Goal: Task Accomplishment & Management: Manage account settings

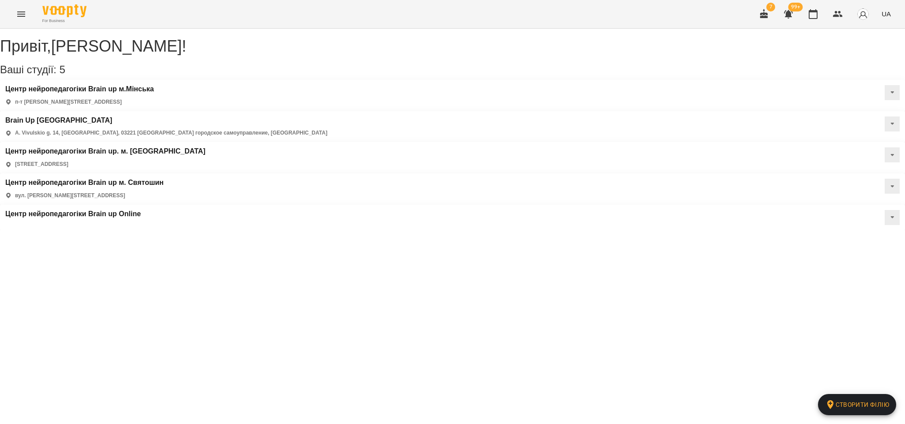
click at [19, 15] on icon "Menu" at bounding box center [21, 14] width 11 height 11
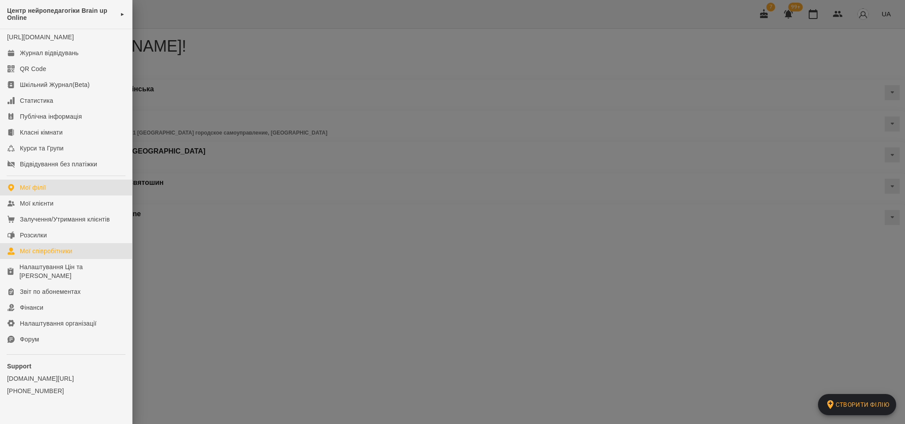
click at [49, 256] on div "Мої співробітники" at bounding box center [46, 251] width 53 height 9
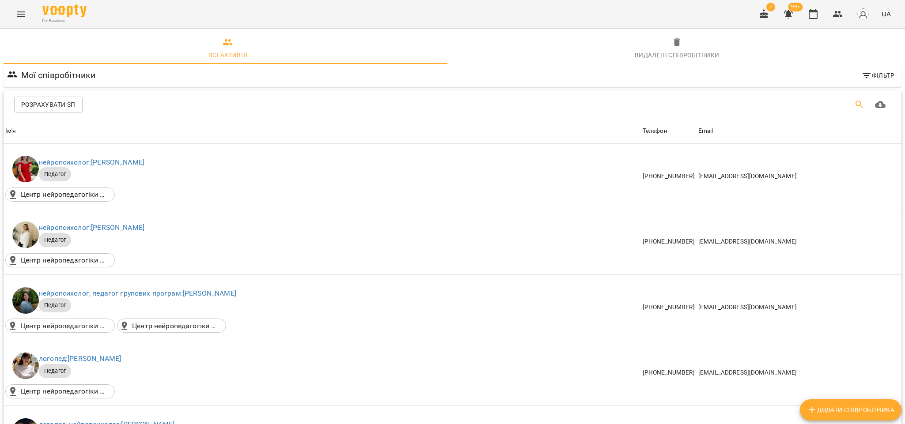
click at [848, 103] on button "Пошук" at bounding box center [858, 104] width 21 height 21
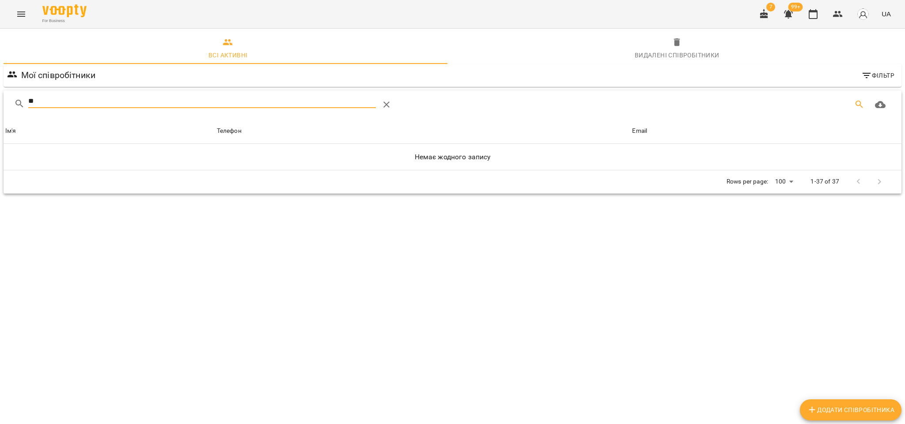
type input "*"
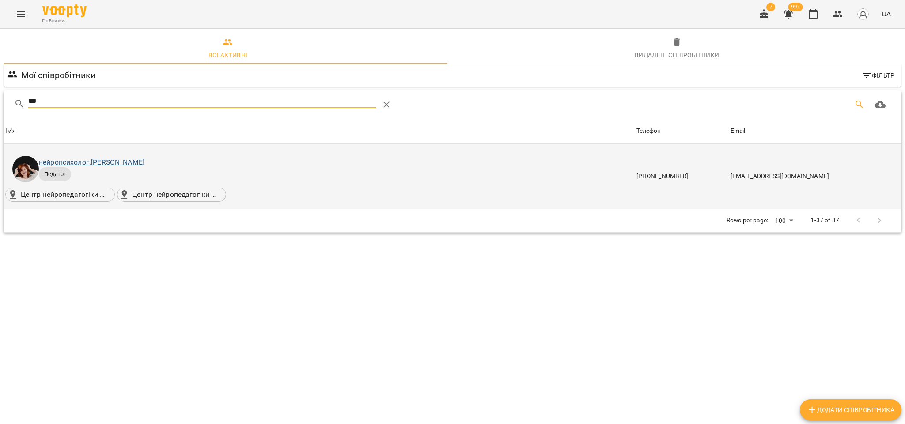
type input "***"
click at [144, 163] on link "нейропсихолог: Світлана Жаховська" at bounding box center [92, 162] width 106 height 8
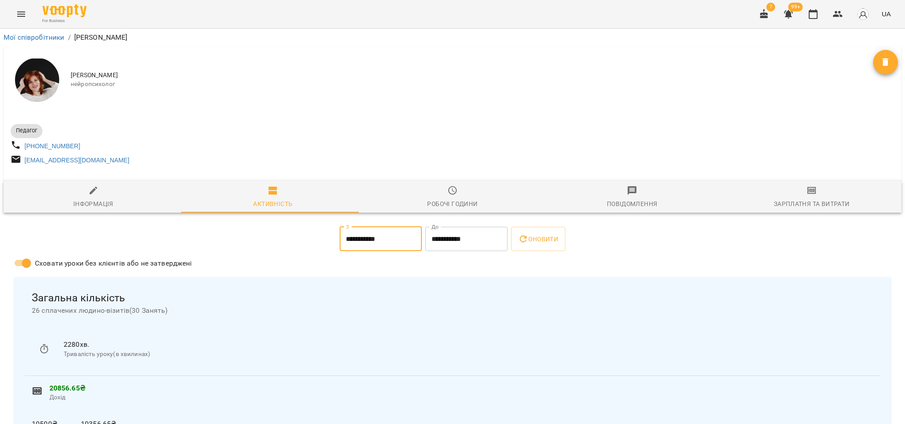
click at [385, 245] on input "**********" at bounding box center [380, 239] width 82 height 25
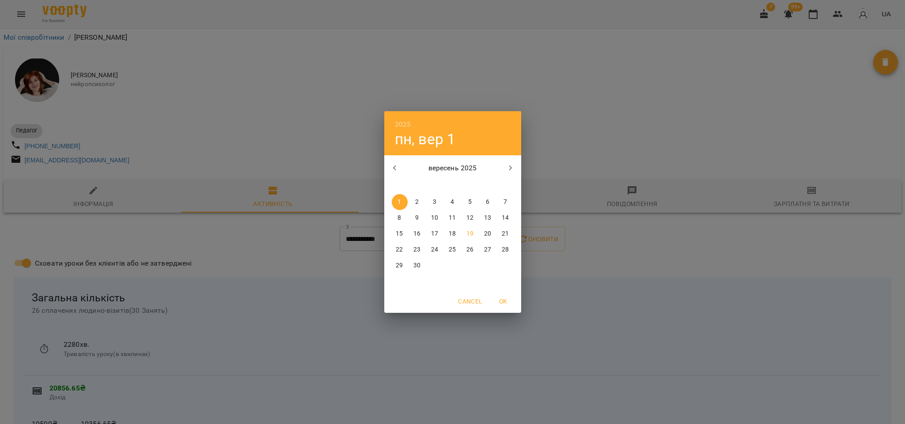
click at [399, 167] on icon "button" at bounding box center [394, 168] width 11 height 11
click at [437, 252] on p "20" at bounding box center [434, 249] width 7 height 9
type input "**********"
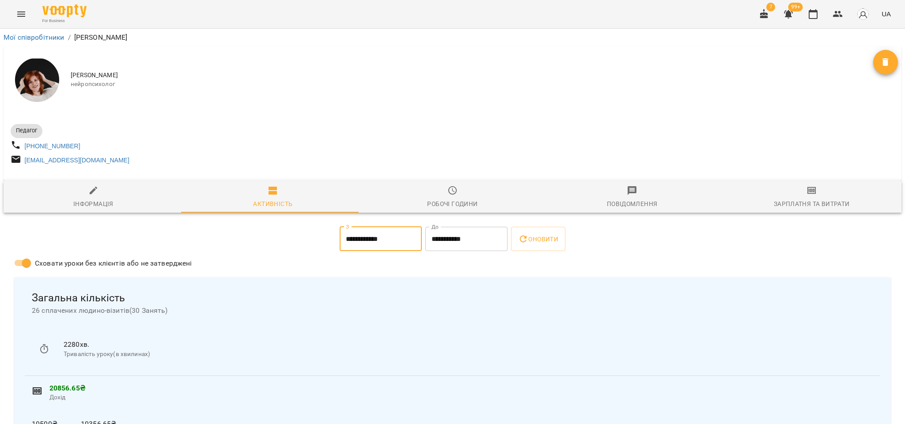
click at [431, 245] on input "**********" at bounding box center [466, 239] width 82 height 25
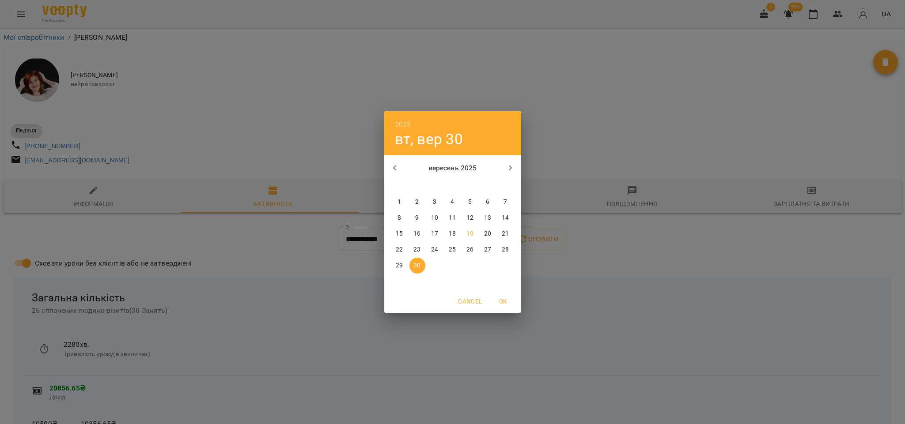
click at [471, 234] on p "19" at bounding box center [469, 234] width 7 height 9
type input "**********"
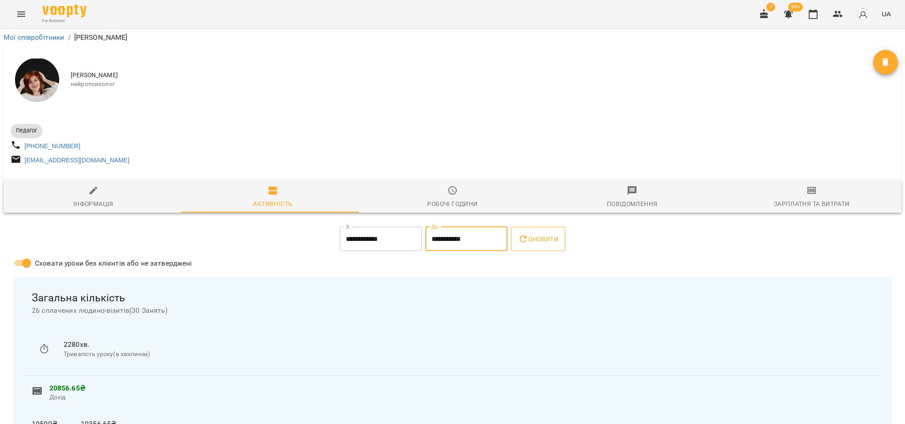
click at [524, 244] on icon "button" at bounding box center [523, 239] width 11 height 11
click at [787, 11] on icon "button" at bounding box center [788, 14] width 11 height 11
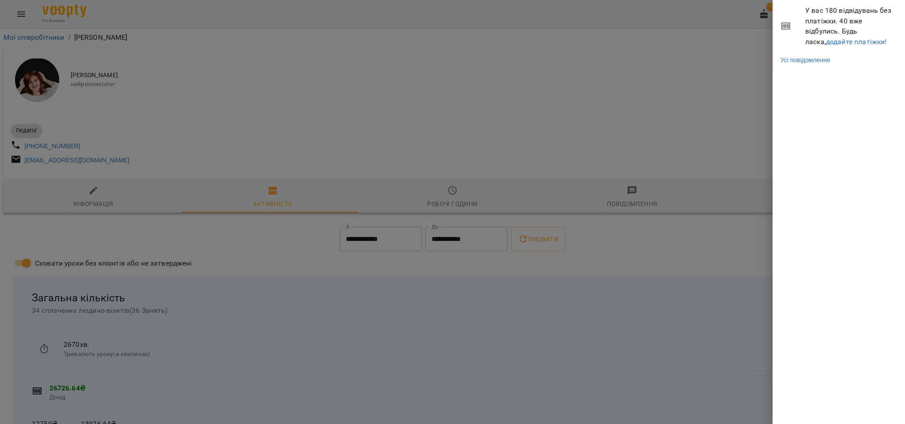
click at [654, 102] on div at bounding box center [452, 212] width 905 height 424
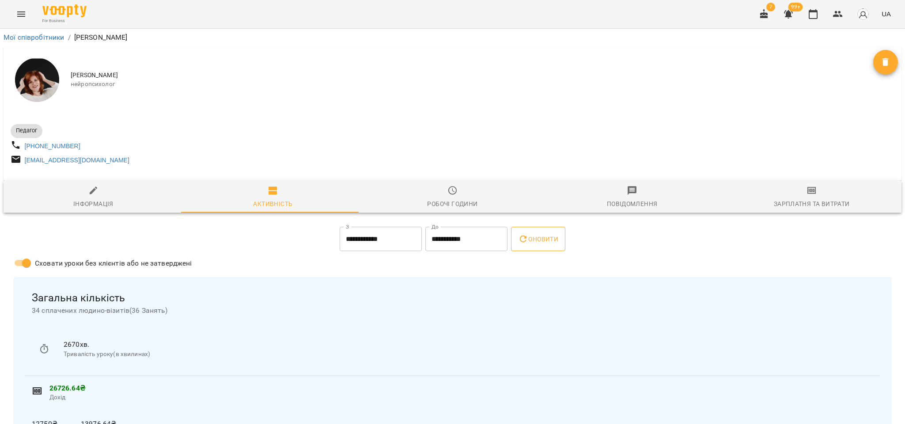
click at [535, 250] on button "Оновити" at bounding box center [538, 239] width 54 height 25
drag, startPoint x: 26, startPoint y: 15, endPoint x: 464, endPoint y: 118, distance: 449.6
click at [464, 119] on div at bounding box center [452, 121] width 887 height 4
drag, startPoint x: 26, startPoint y: 19, endPoint x: 486, endPoint y: 124, distance: 471.4
click at [486, 124] on div "Педагог +380978953777 psyartmasterpersonality@gmail.com" at bounding box center [452, 144] width 887 height 50
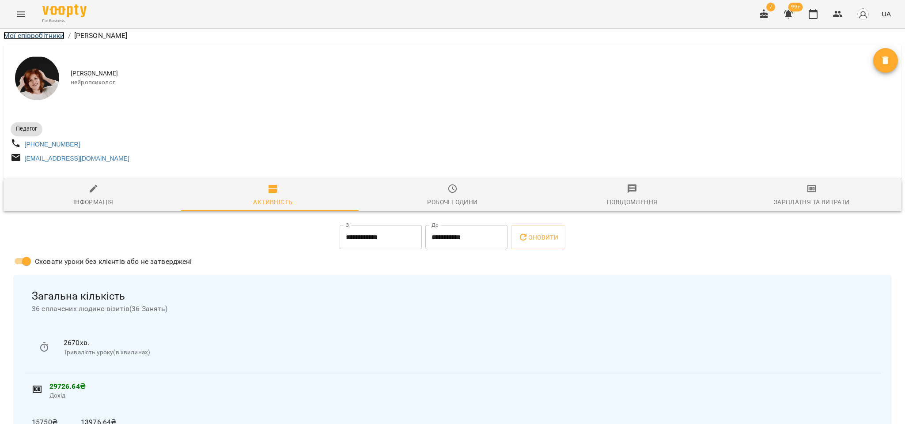
scroll to position [1943, 0]
drag, startPoint x: 841, startPoint y: 369, endPoint x: 820, endPoint y: 368, distance: 21.2
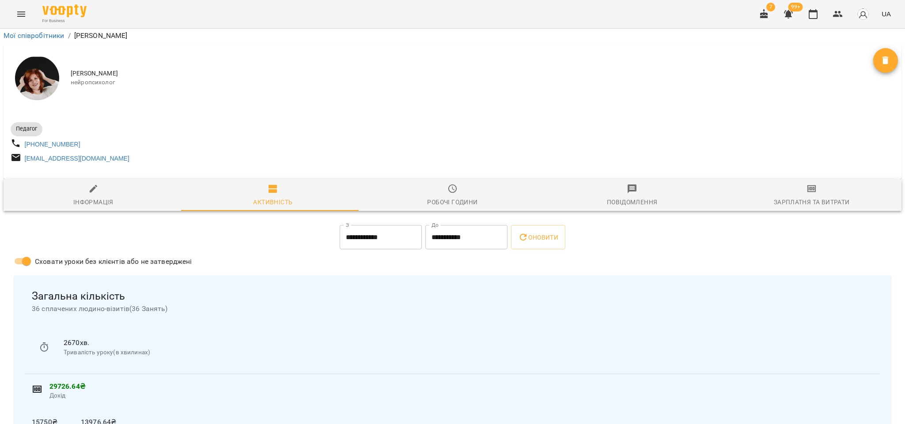
scroll to position [751, 0]
drag, startPoint x: 868, startPoint y: 362, endPoint x: 840, endPoint y: 362, distance: 28.3
drag, startPoint x: 844, startPoint y: 284, endPoint x: 808, endPoint y: 284, distance: 35.8
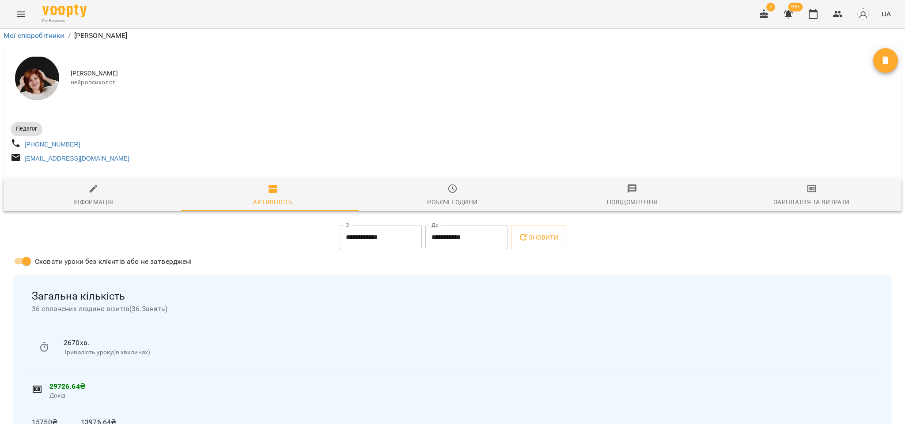
drag, startPoint x: 849, startPoint y: 350, endPoint x: 814, endPoint y: 351, distance: 35.8
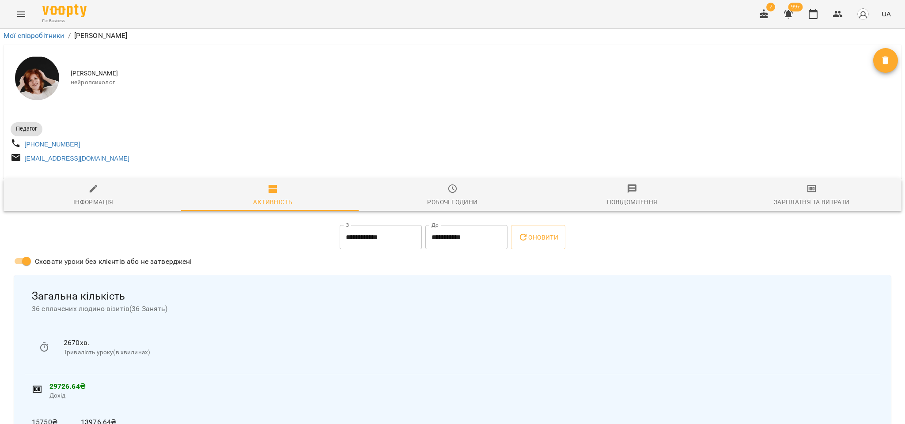
drag, startPoint x: 846, startPoint y: 338, endPoint x: 804, endPoint y: 339, distance: 41.9
drag, startPoint x: 847, startPoint y: 399, endPoint x: 804, endPoint y: 395, distance: 42.6
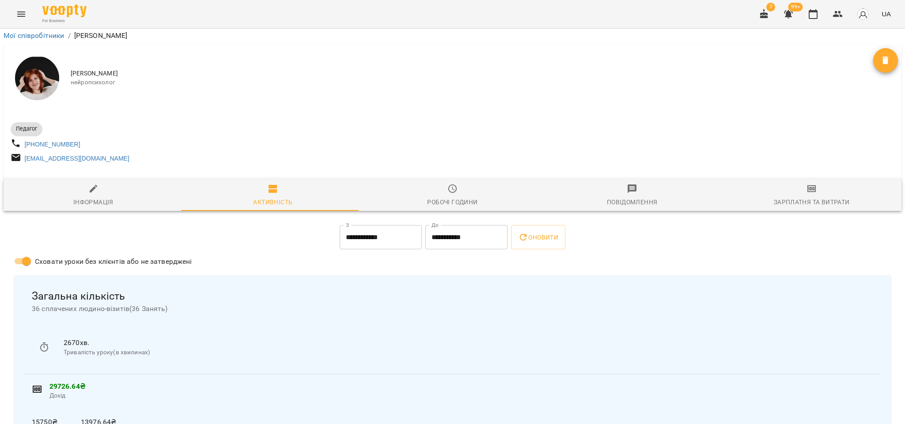
scroll to position [1612, 0]
drag, startPoint x: 844, startPoint y: 391, endPoint x: 802, endPoint y: 391, distance: 42.4
drag, startPoint x: 844, startPoint y: 387, endPoint x: 802, endPoint y: 394, distance: 42.5
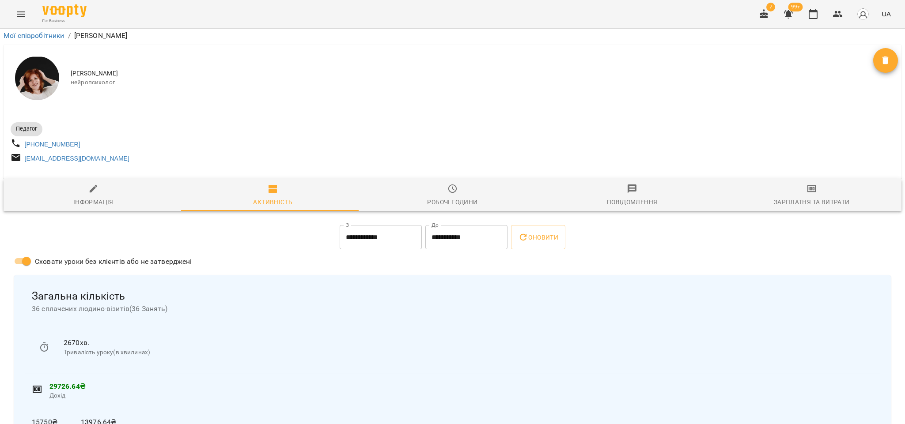
drag, startPoint x: 845, startPoint y: 302, endPoint x: 821, endPoint y: 304, distance: 24.3
drag, startPoint x: 849, startPoint y: 355, endPoint x: 805, endPoint y: 353, distance: 43.8
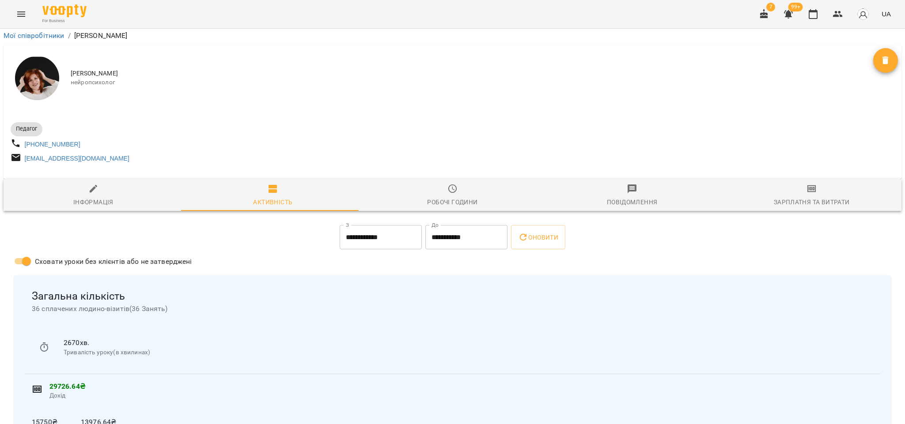
click at [24, 19] on icon "Menu" at bounding box center [21, 14] width 11 height 11
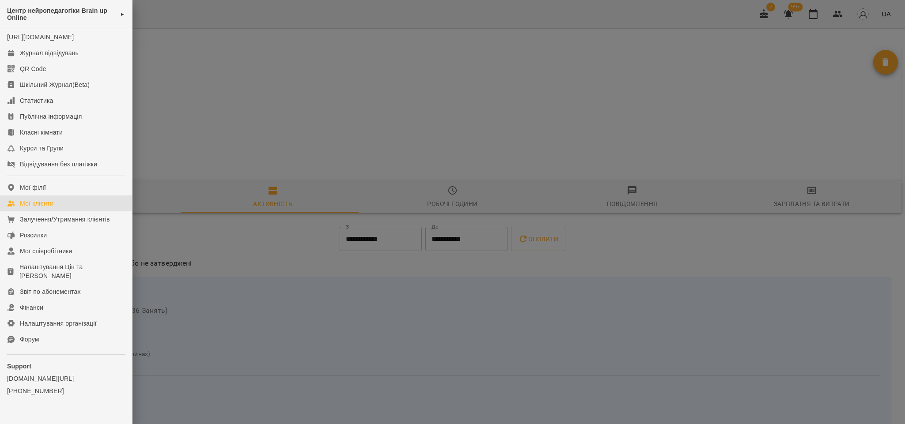
click at [41, 205] on link "Мої клієнти" at bounding box center [66, 204] width 132 height 16
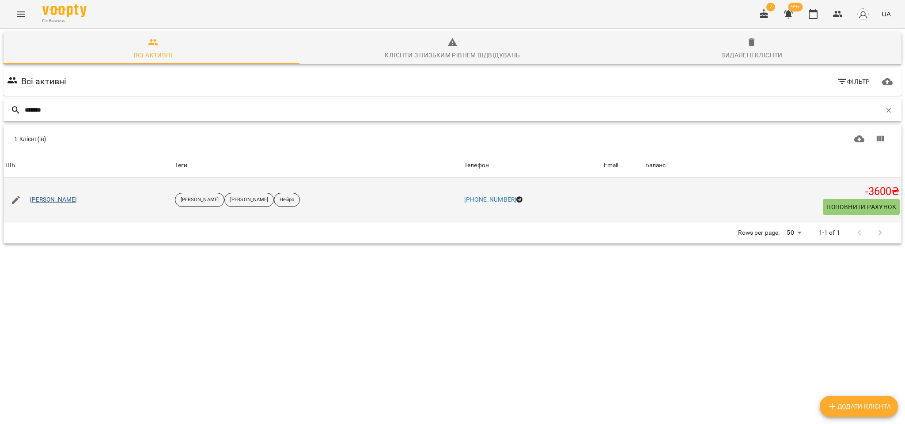
type input "*******"
click at [36, 199] on link "Максим Білашов" at bounding box center [53, 200] width 47 height 9
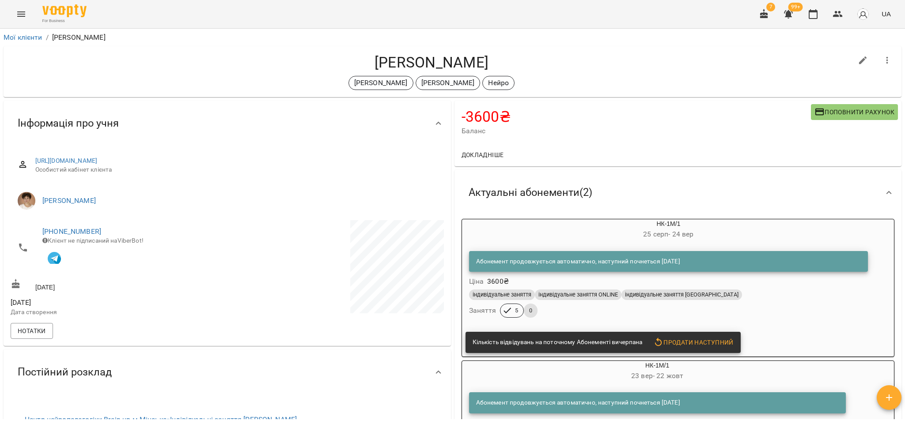
click at [833, 107] on span "Поповнити рахунок" at bounding box center [854, 112] width 80 height 11
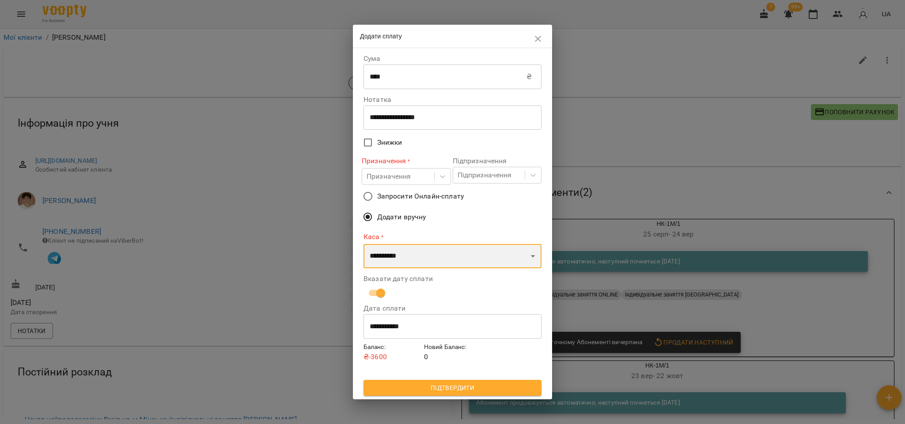
drag, startPoint x: 398, startPoint y: 253, endPoint x: 400, endPoint y: 268, distance: 14.4
click at [398, 253] on select "**********" at bounding box center [452, 256] width 178 height 25
select select "****"
click at [363, 244] on select "**********" at bounding box center [452, 256] width 178 height 25
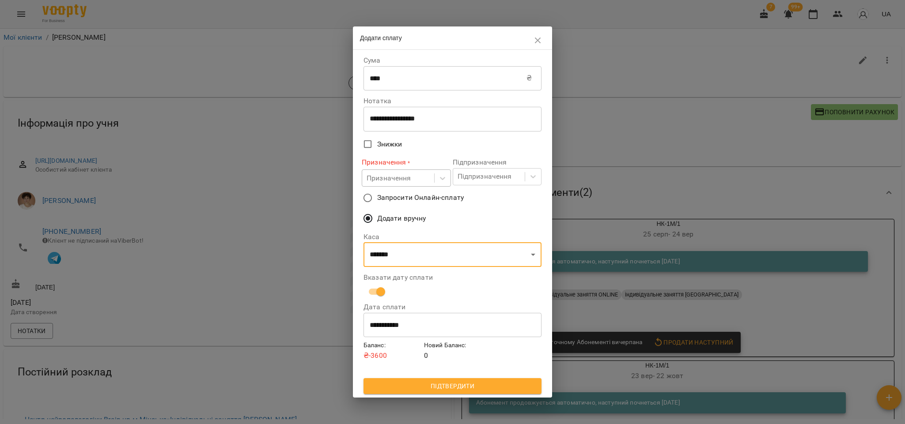
click at [398, 179] on div "Призначення" at bounding box center [388, 178] width 45 height 11
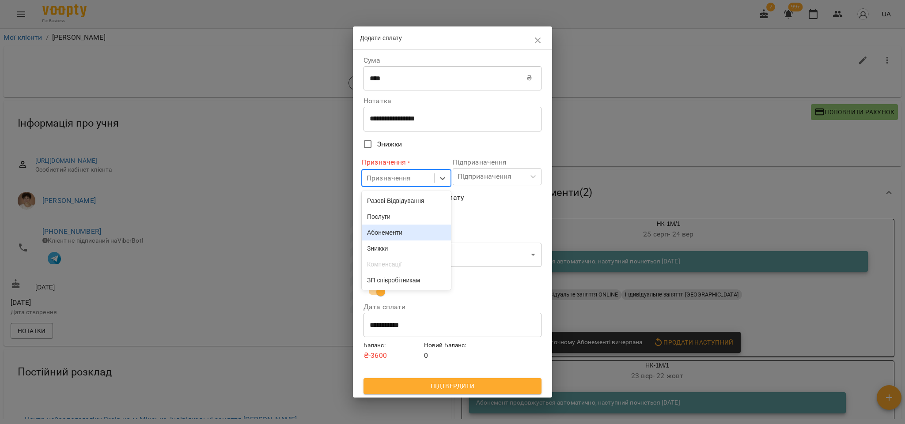
click at [390, 238] on div "Абонементи" at bounding box center [406, 233] width 89 height 16
click at [478, 177] on div "Підпризначення" at bounding box center [484, 176] width 54 height 11
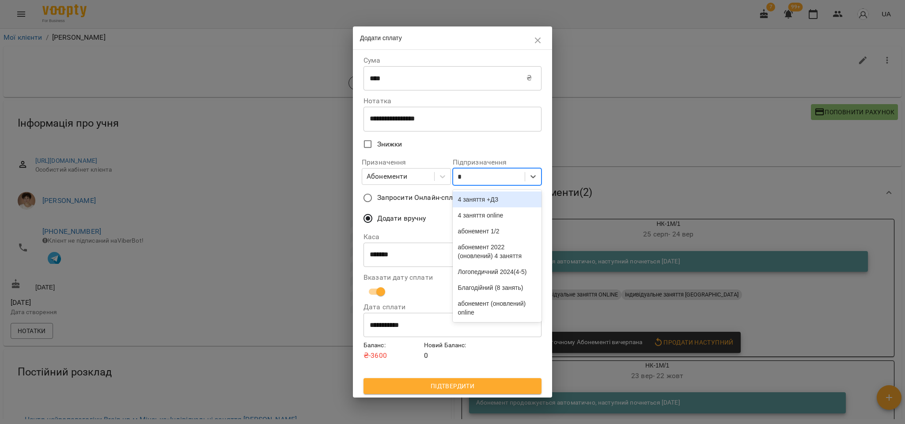
type input "**"
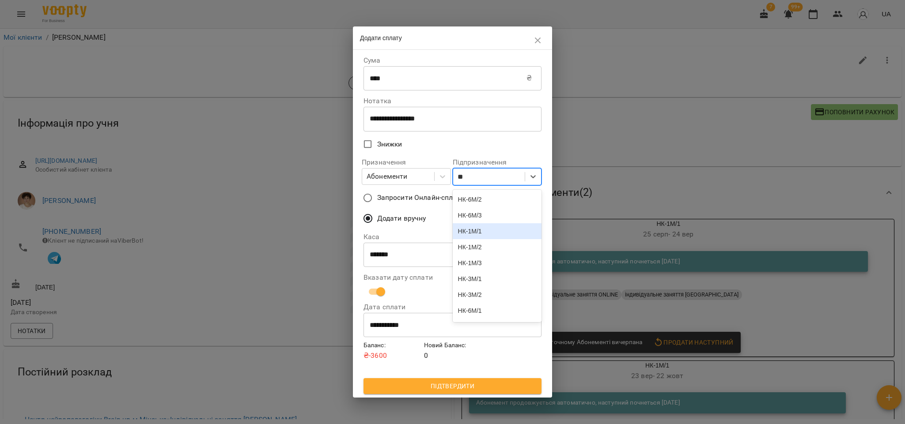
click at [487, 237] on div "НК-1М/1" at bounding box center [496, 231] width 89 height 16
click at [440, 382] on span "Підтвердити" at bounding box center [452, 386] width 164 height 11
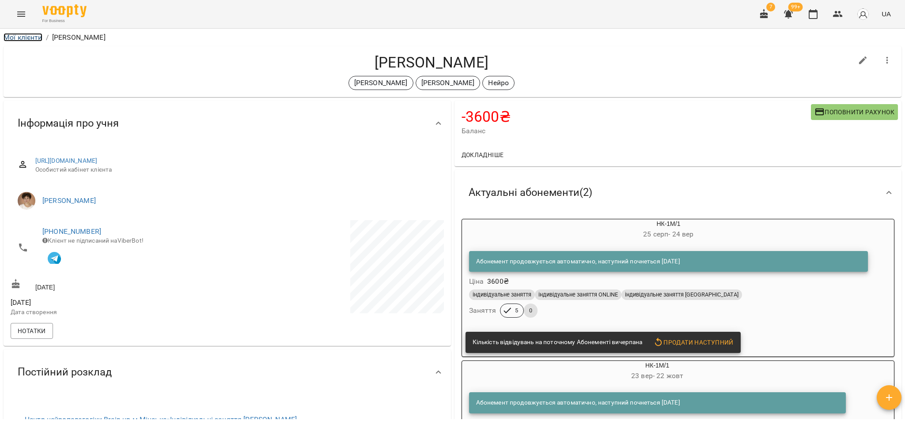
click at [24, 39] on link "Мої клієнти" at bounding box center [23, 37] width 39 height 8
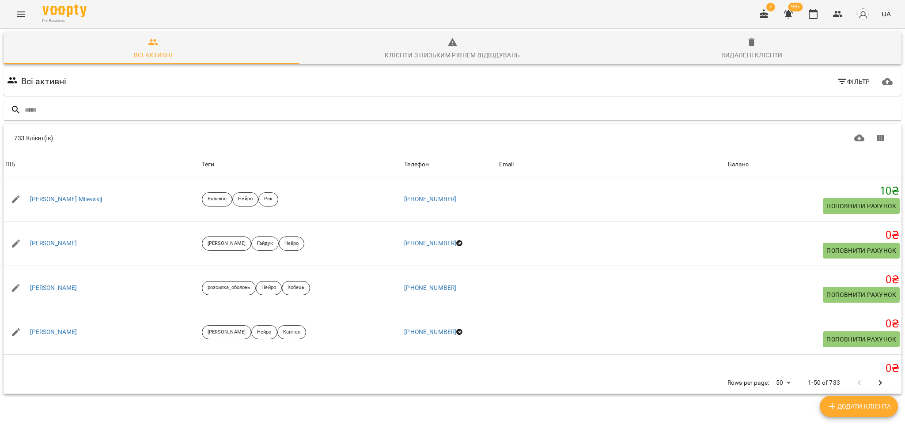
click at [854, 82] on span "Фільтр" at bounding box center [853, 81] width 33 height 11
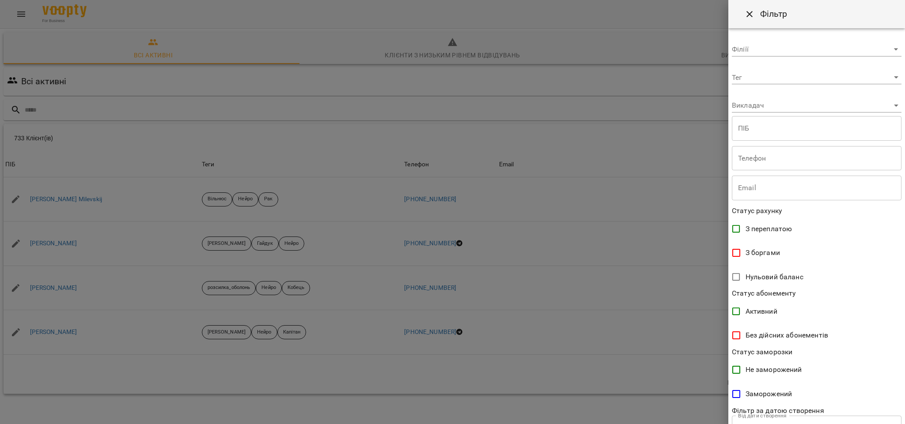
click at [775, 252] on span "З боргами" at bounding box center [762, 253] width 34 height 11
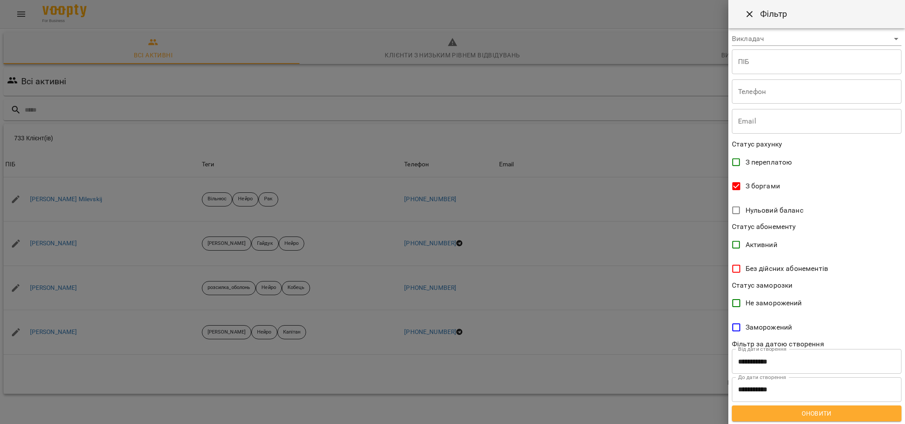
click at [803, 414] on span "Оновити" at bounding box center [816, 413] width 155 height 11
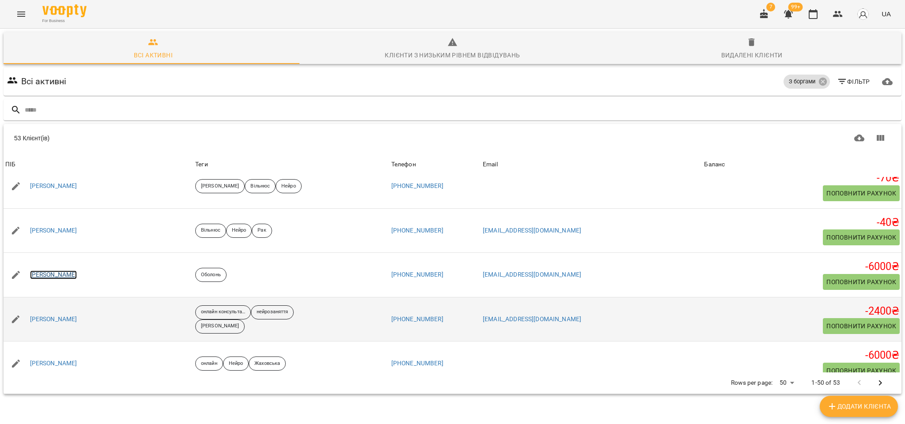
scroll to position [1854, 0]
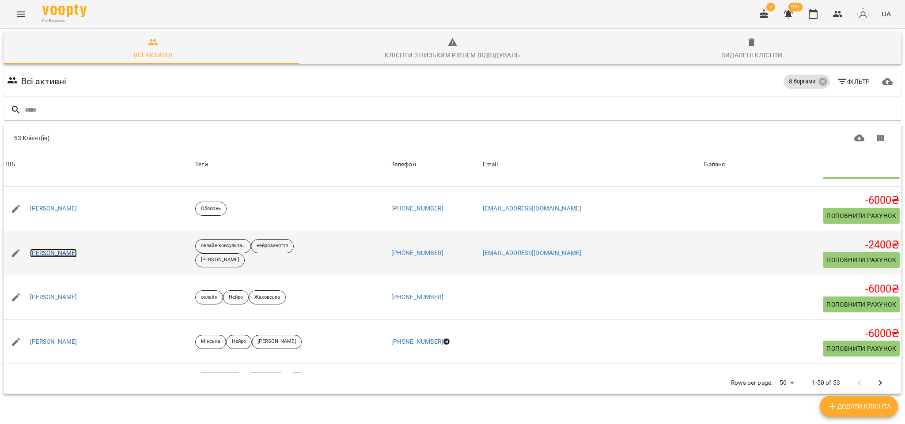
drag, startPoint x: 56, startPoint y: 307, endPoint x: 45, endPoint y: 261, distance: 47.1
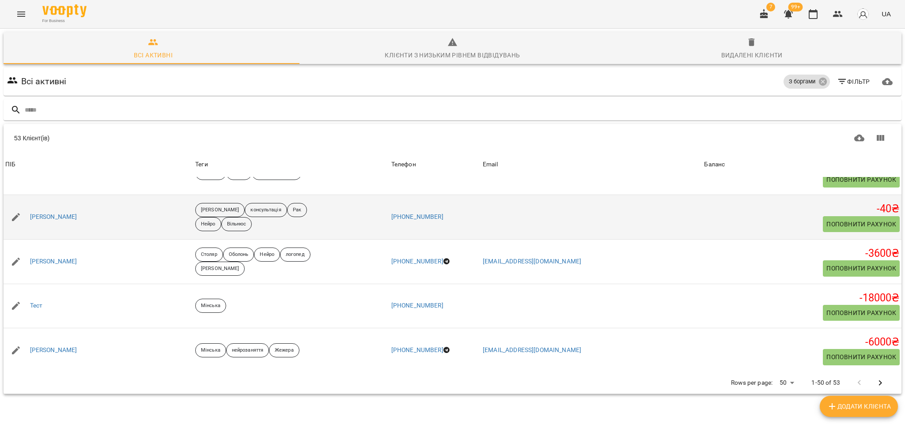
scroll to position [38, 0]
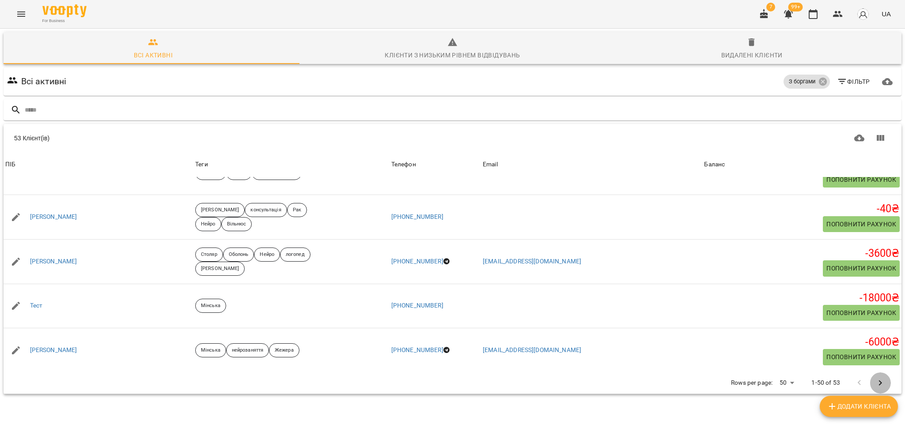
click at [875, 378] on icon "Next Page" at bounding box center [880, 383] width 11 height 11
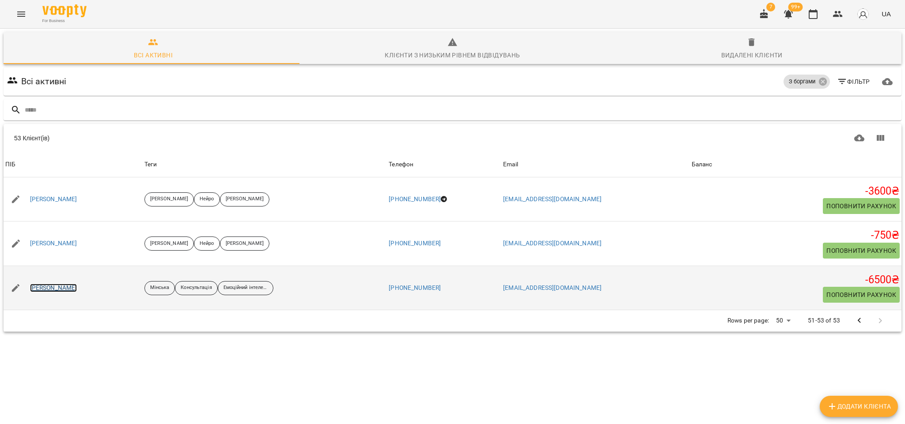
drag, startPoint x: 60, startPoint y: 206, endPoint x: 40, endPoint y: 252, distance: 49.9
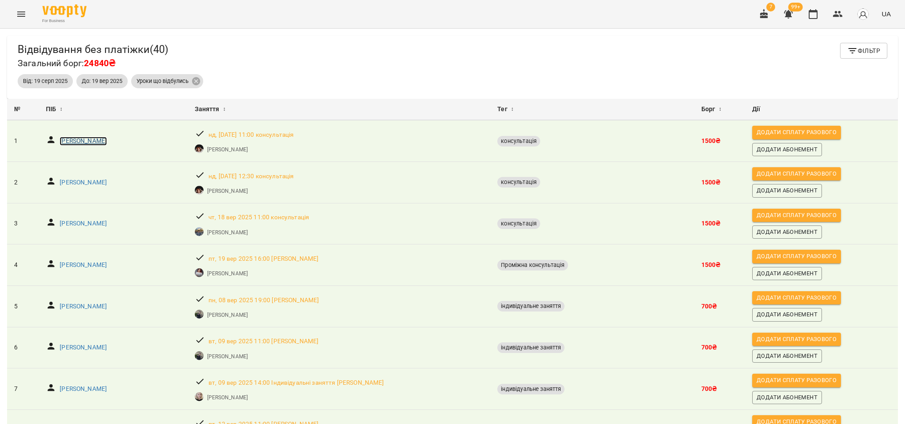
click at [104, 141] on p "Новосад Володимир" at bounding box center [83, 141] width 47 height 9
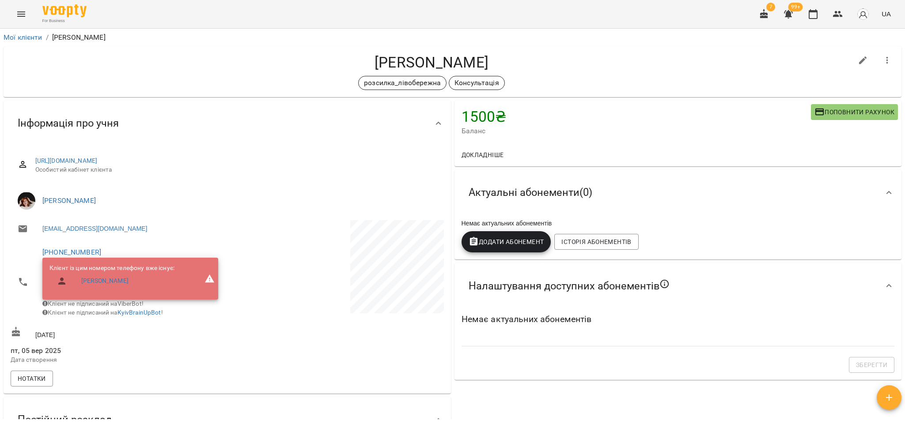
scroll to position [349, 0]
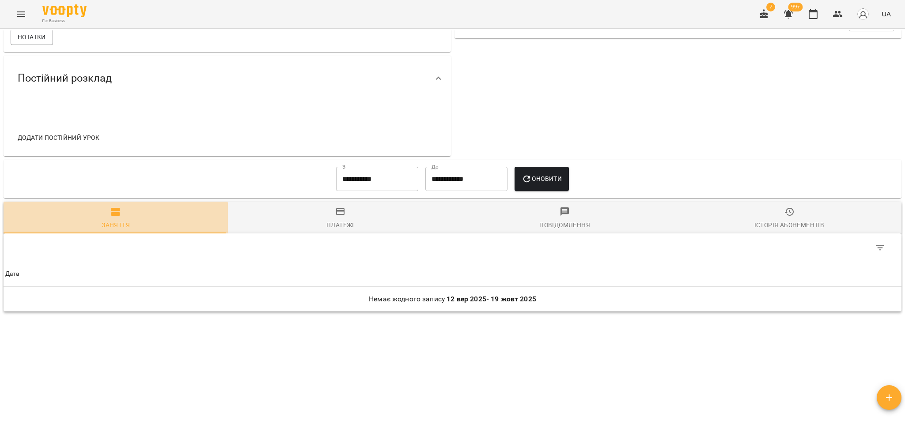
click at [115, 220] on div "Заняття" at bounding box center [116, 225] width 28 height 11
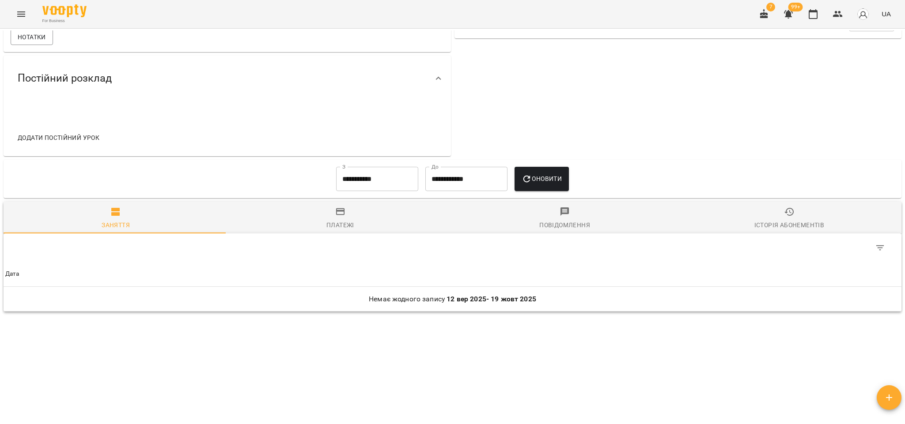
click at [371, 183] on input "**********" at bounding box center [377, 179] width 82 height 25
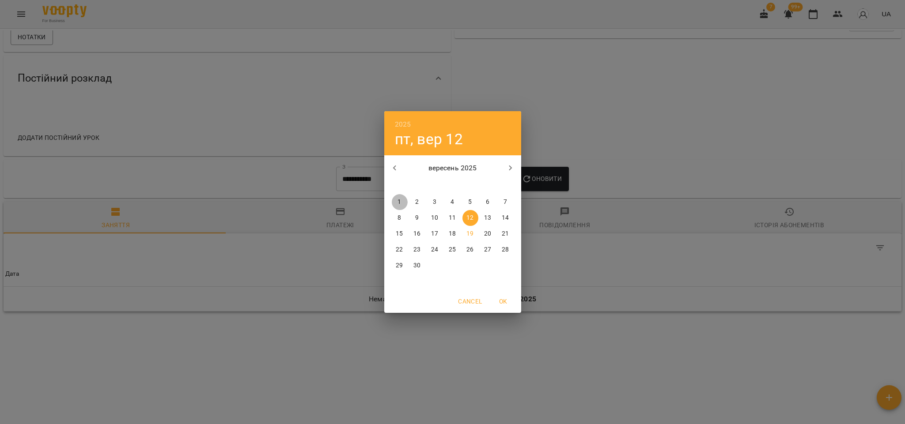
click at [399, 201] on p "1" at bounding box center [399, 202] width 4 height 9
type input "**********"
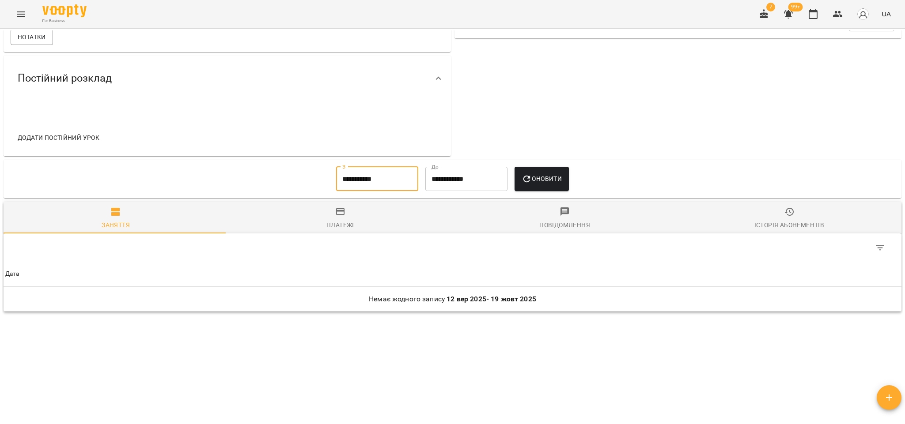
click at [559, 175] on span "Оновити" at bounding box center [541, 178] width 40 height 11
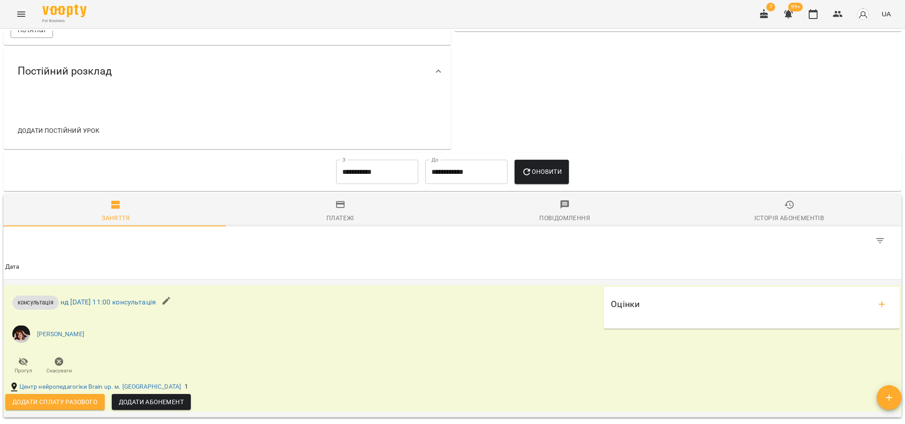
scroll to position [461, 0]
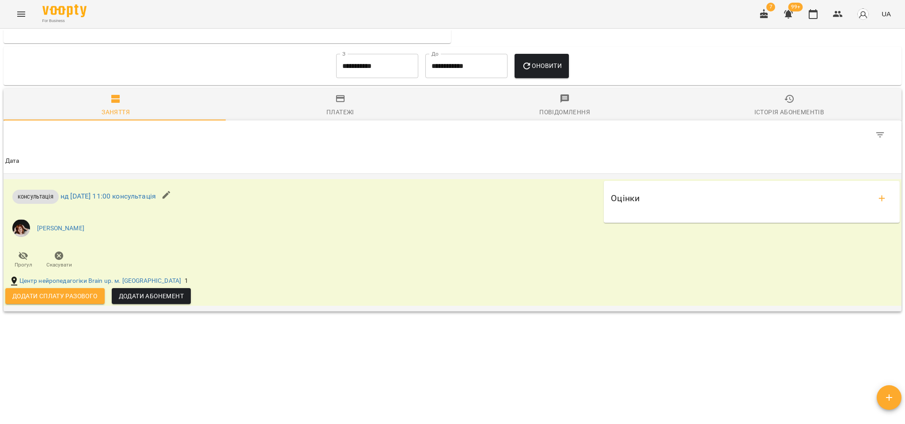
click at [72, 293] on span "Додати сплату разового" at bounding box center [54, 296] width 85 height 11
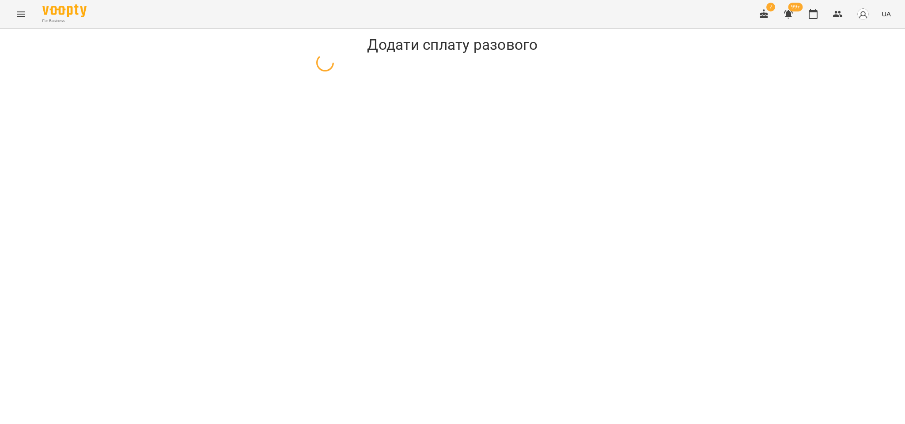
select select "**********"
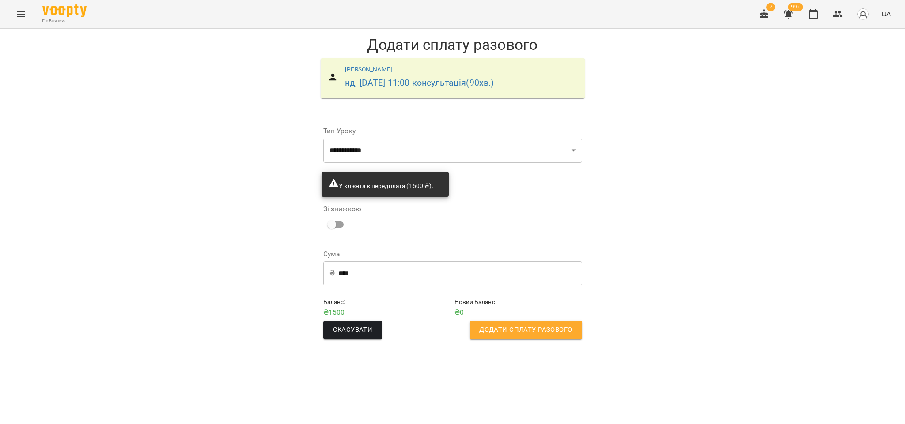
click at [488, 324] on span "Додати сплату разового" at bounding box center [525, 329] width 93 height 11
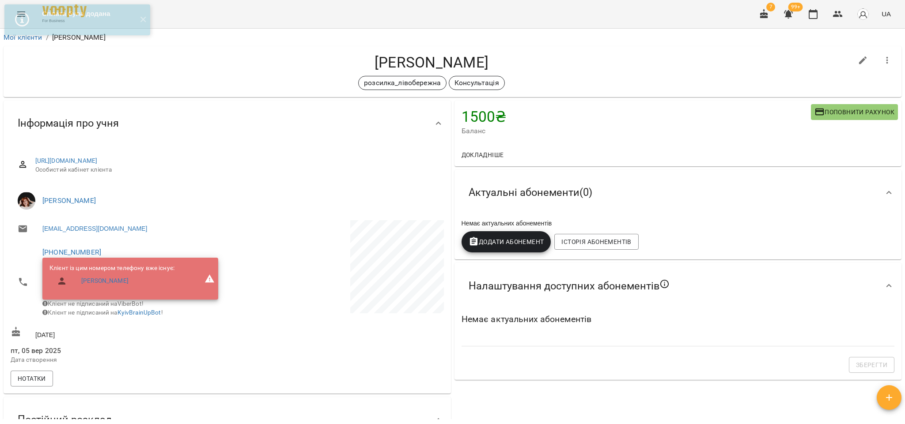
click at [791, 16] on icon "button" at bounding box center [788, 14] width 9 height 8
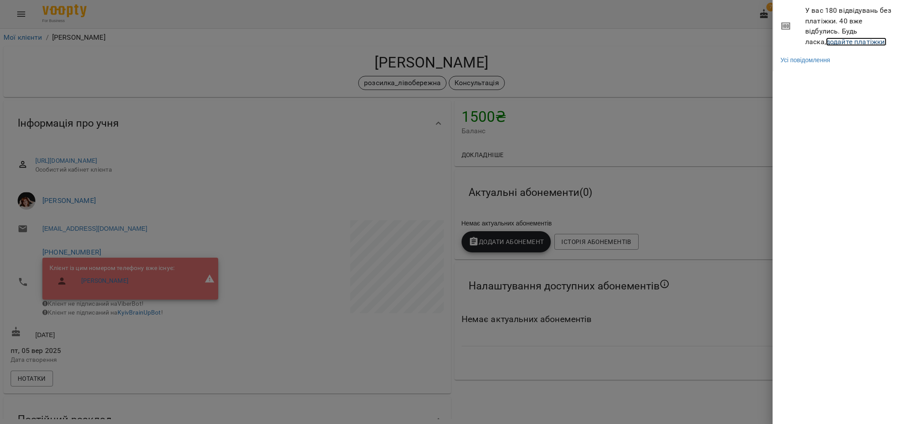
click at [828, 42] on link "додайте платіжки!" at bounding box center [856, 42] width 61 height 8
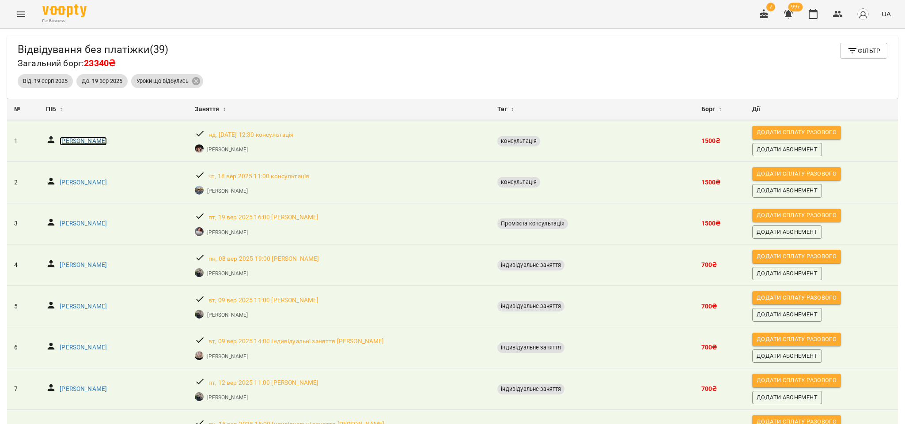
click at [90, 142] on p "Овчаренко Соломія" at bounding box center [83, 141] width 47 height 9
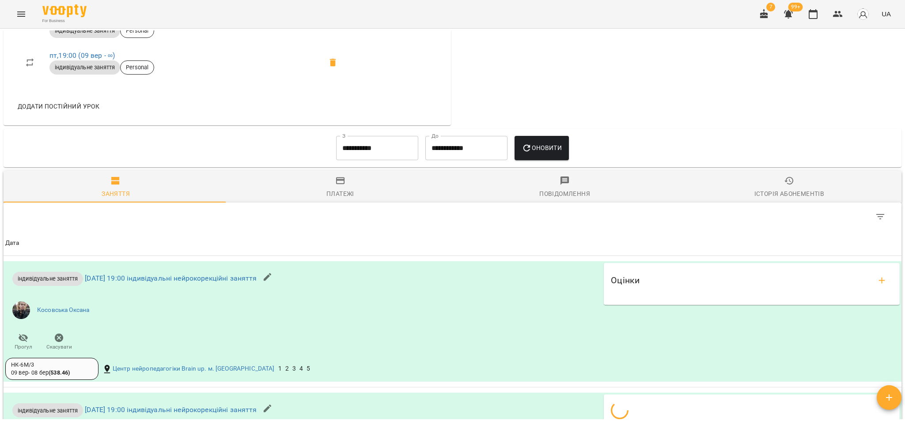
scroll to position [530, 0]
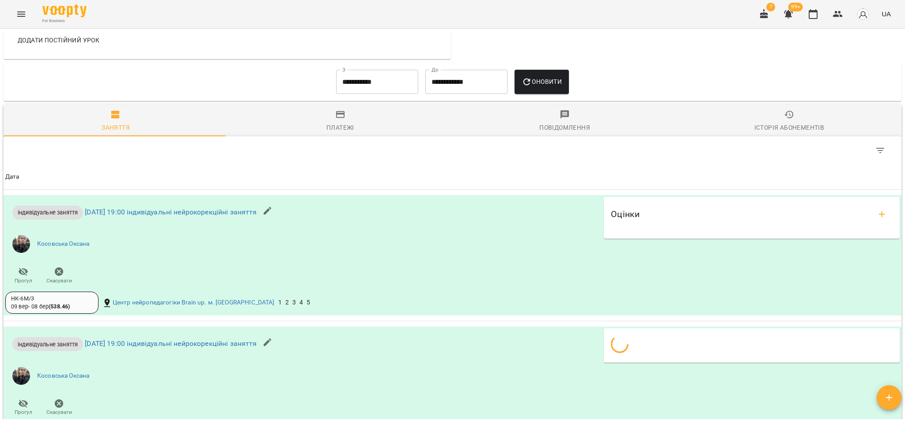
click at [373, 87] on input "**********" at bounding box center [377, 82] width 82 height 25
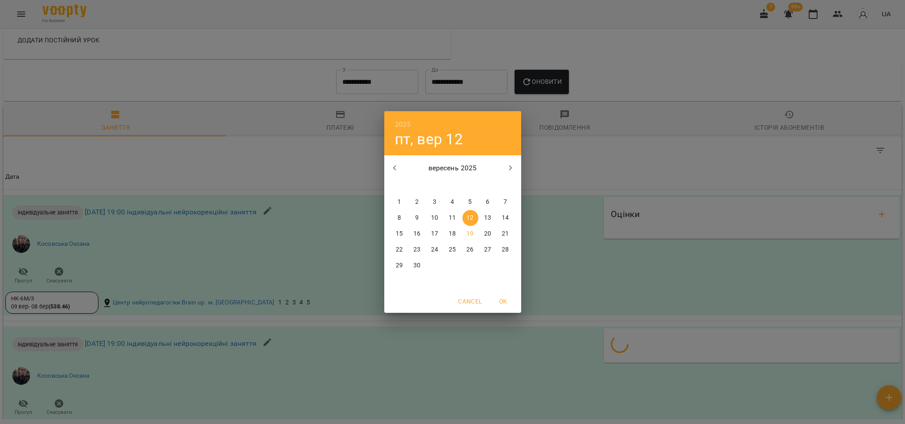
click at [403, 200] on span "1" at bounding box center [400, 202] width 16 height 9
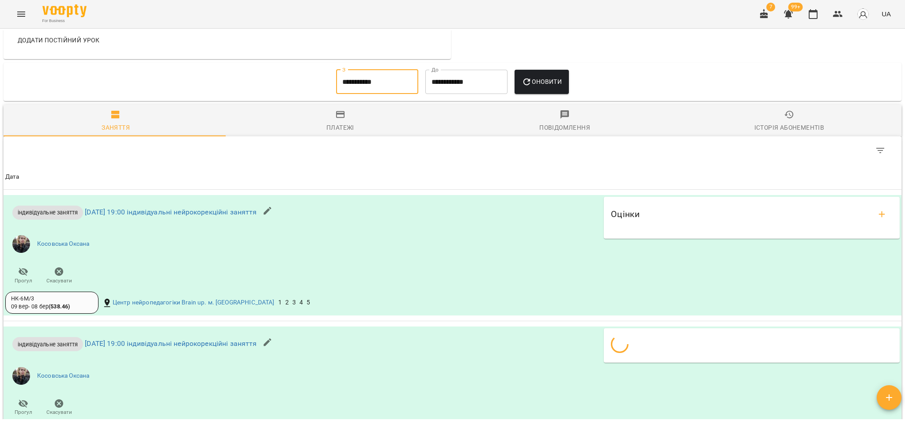
click at [523, 87] on icon "button" at bounding box center [526, 82] width 11 height 11
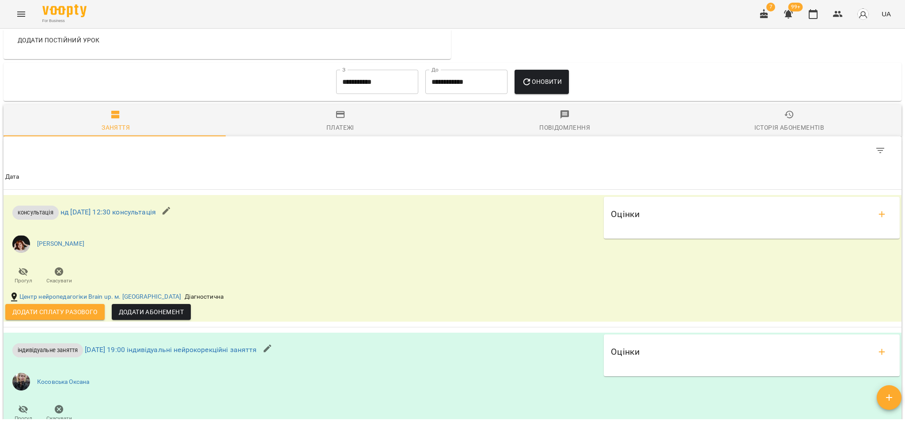
click at [354, 85] on input "**********" at bounding box center [377, 82] width 82 height 25
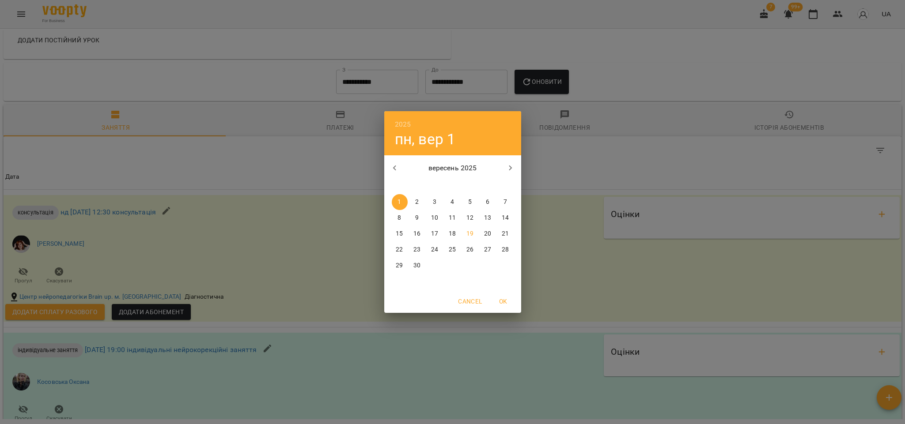
click at [392, 171] on icon "button" at bounding box center [394, 168] width 11 height 11
drag, startPoint x: 392, startPoint y: 171, endPoint x: 392, endPoint y: 181, distance: 9.7
click at [392, 171] on icon "button" at bounding box center [394, 168] width 11 height 11
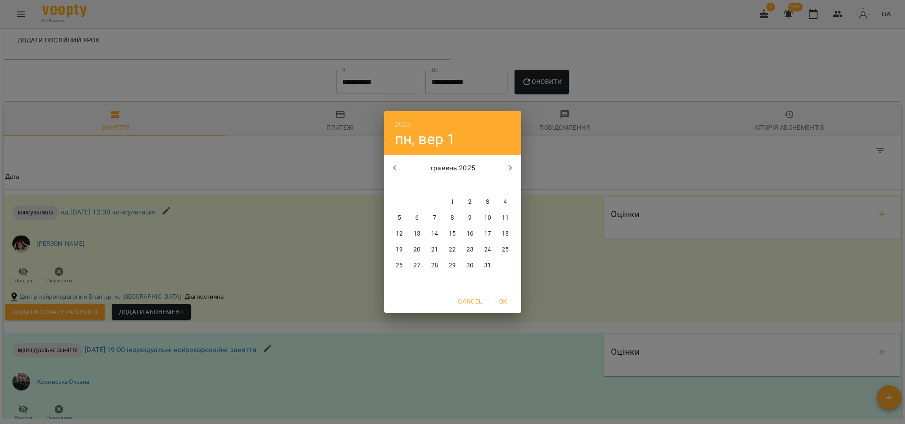
click at [449, 204] on span "1" at bounding box center [453, 202] width 16 height 9
type input "**********"
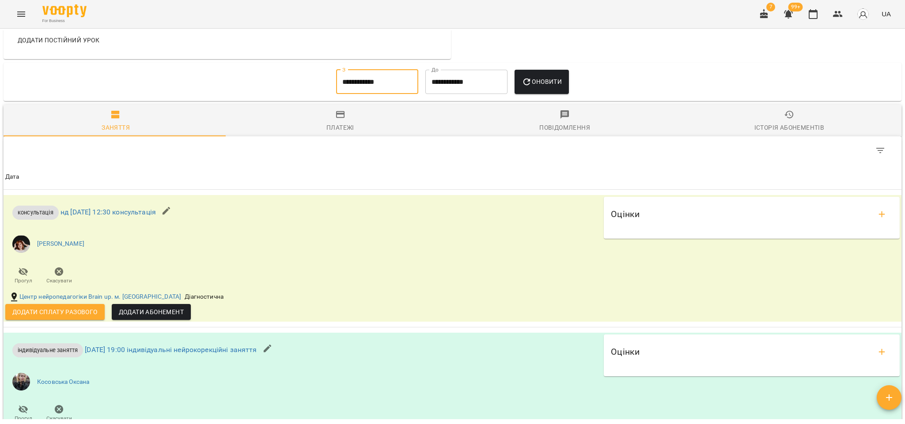
click at [565, 86] on button "Оновити" at bounding box center [541, 82] width 54 height 25
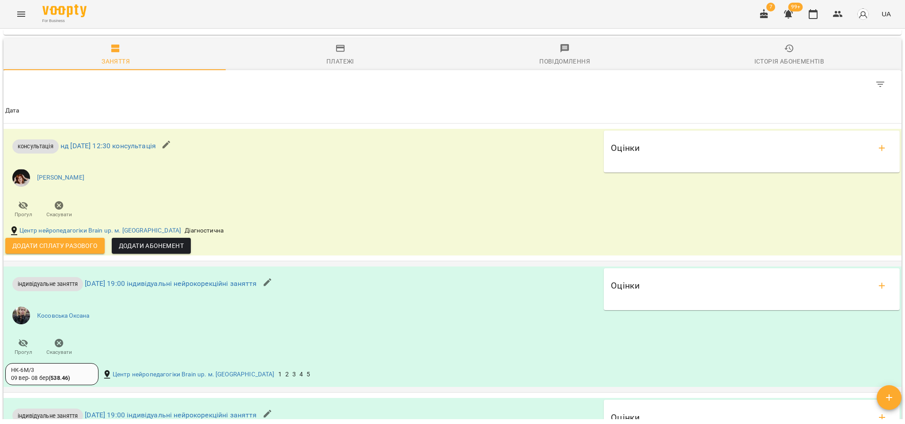
scroll to position [662, 0]
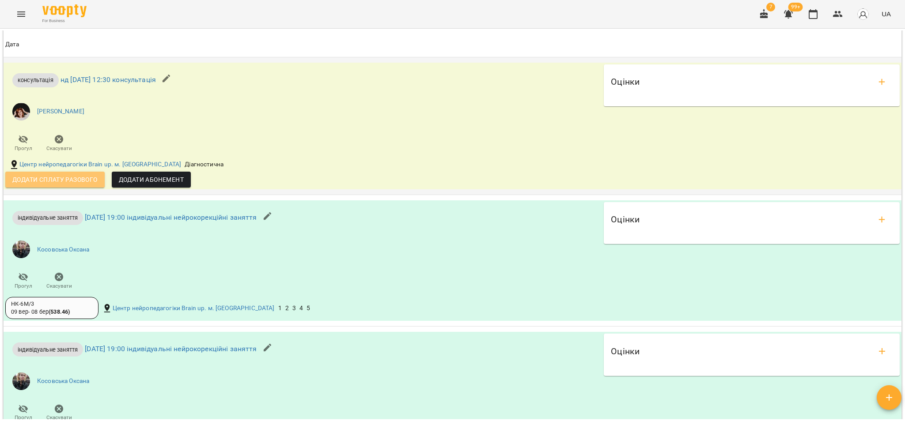
click at [76, 185] on span "Додати сплату разового" at bounding box center [54, 179] width 85 height 11
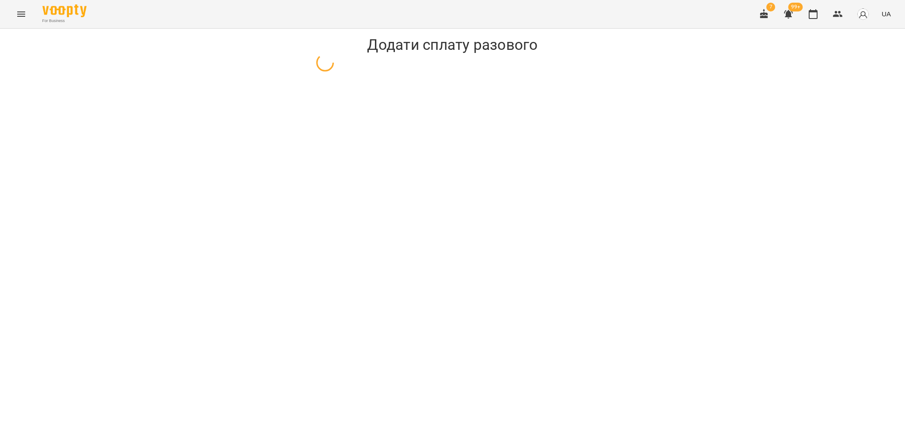
select select "**********"
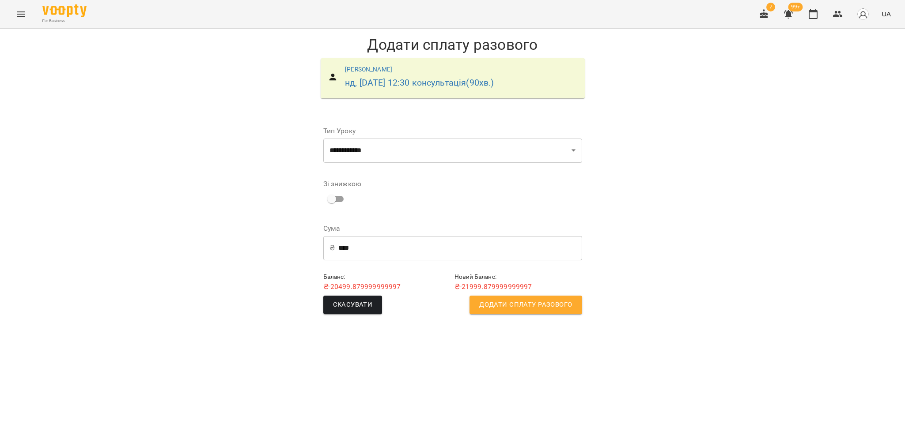
click at [483, 308] on span "Додати сплату разового" at bounding box center [525, 304] width 93 height 11
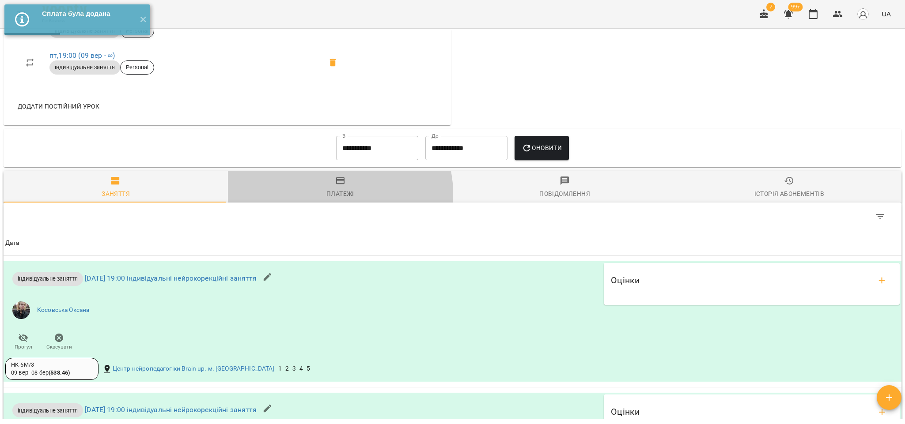
click at [331, 197] on div "Платежі" at bounding box center [340, 194] width 28 height 11
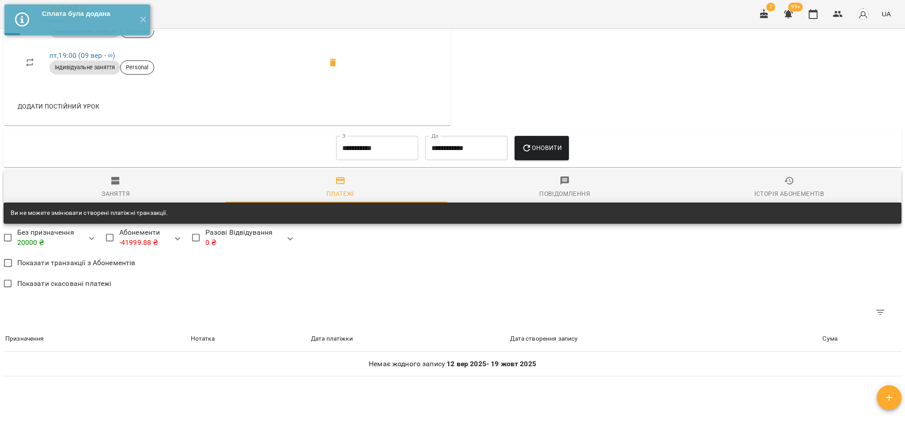
click at [370, 152] on input "**********" at bounding box center [377, 148] width 82 height 25
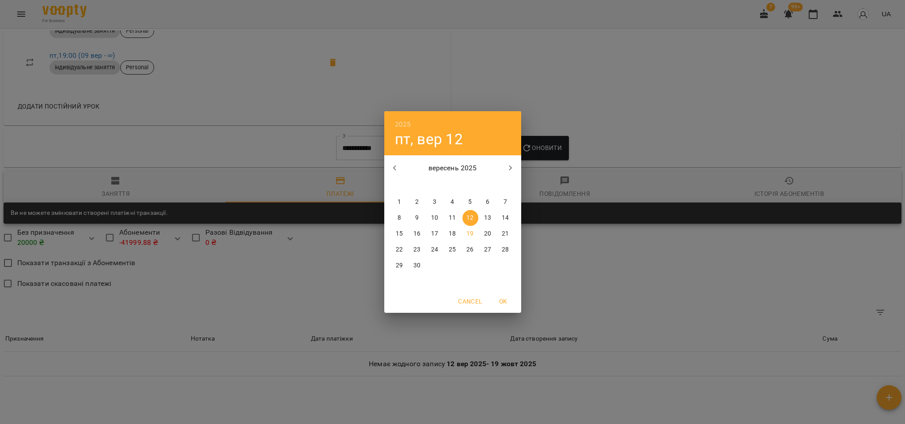
click at [403, 201] on span "1" at bounding box center [400, 202] width 16 height 9
type input "**********"
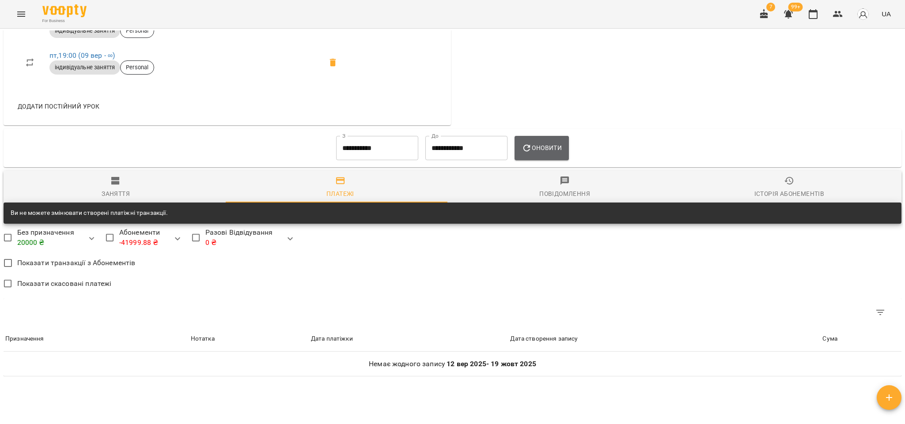
click at [522, 143] on button "Оновити" at bounding box center [541, 148] width 54 height 25
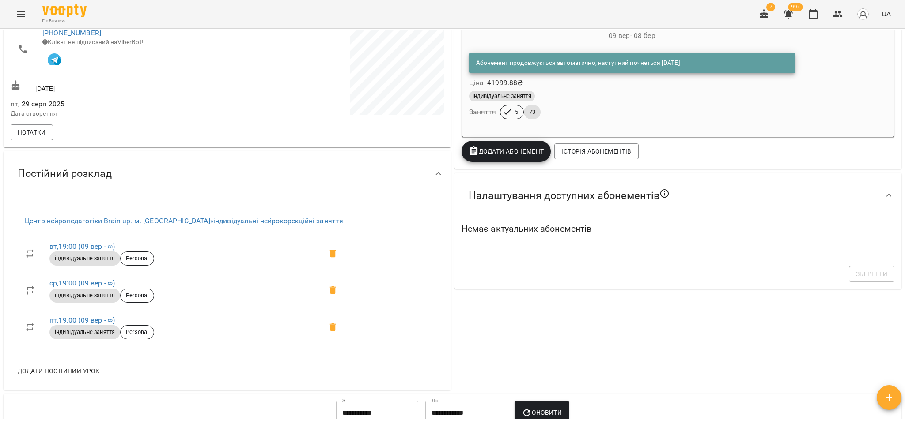
scroll to position [0, 0]
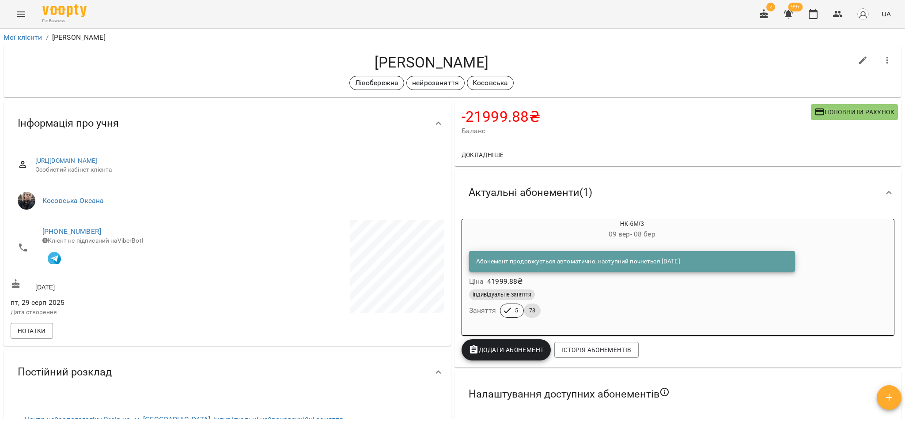
click at [787, 11] on icon "button" at bounding box center [788, 14] width 11 height 11
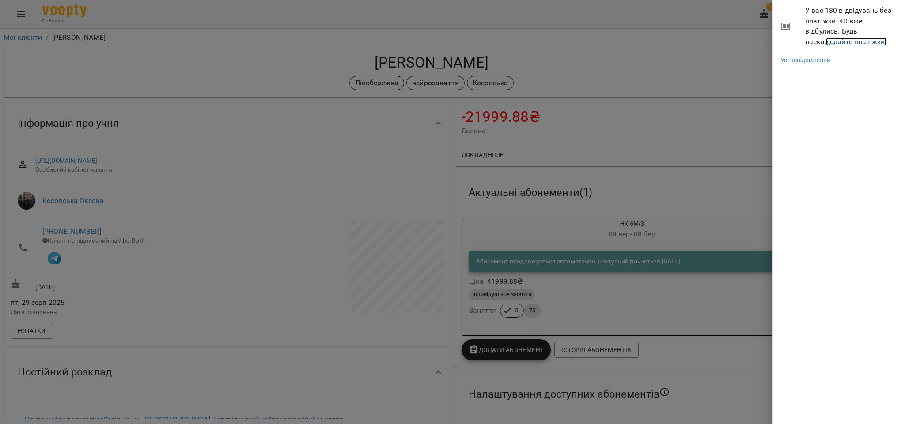
click at [826, 44] on link "додайте платіжки!" at bounding box center [856, 42] width 61 height 8
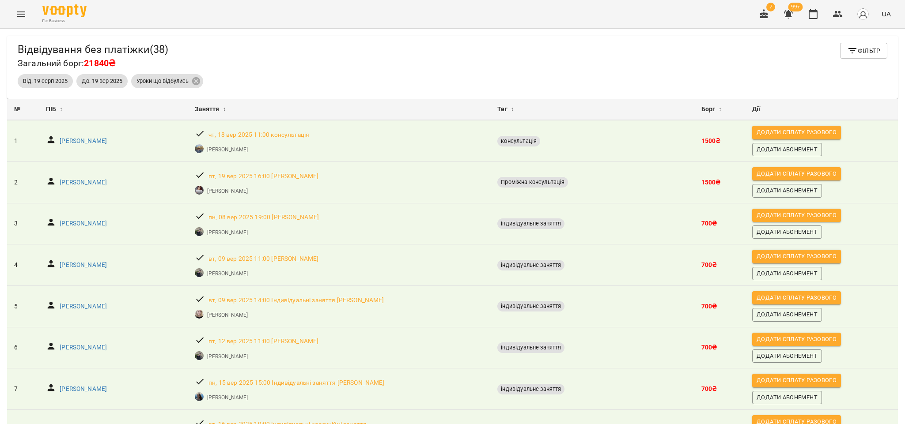
click at [870, 49] on button "Фільтр" at bounding box center [863, 51] width 47 height 16
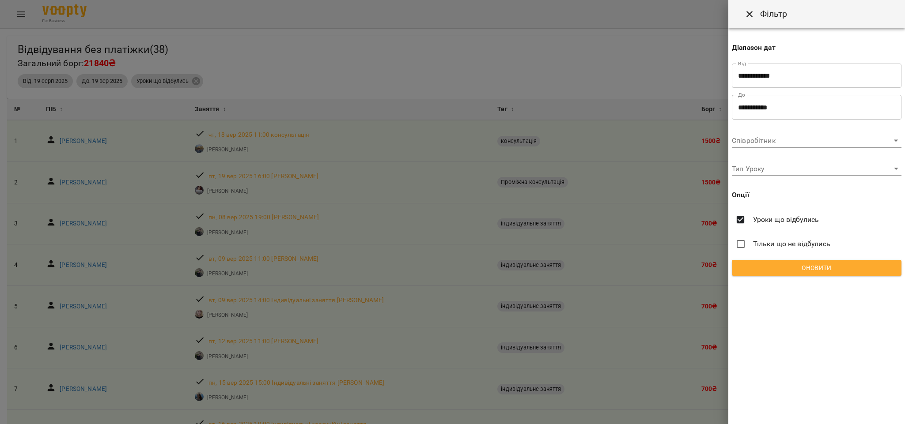
click at [778, 264] on span "Оновити" at bounding box center [816, 268] width 155 height 11
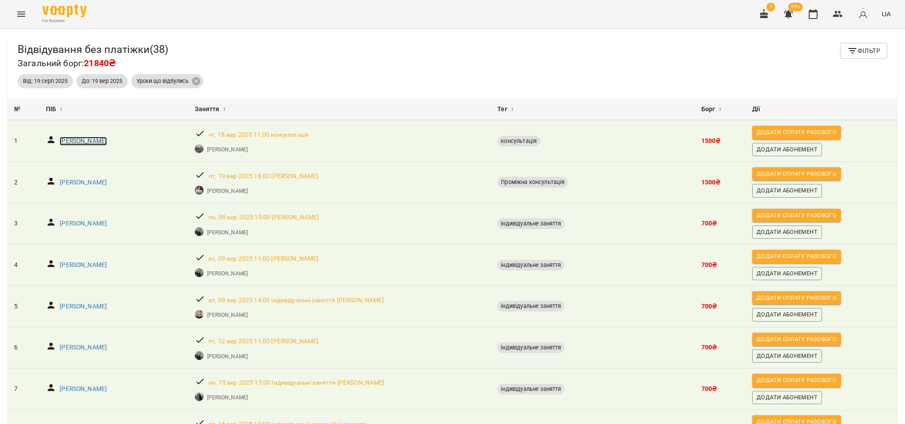
click at [94, 142] on p "Міняйло Кирило Максимович" at bounding box center [83, 141] width 47 height 9
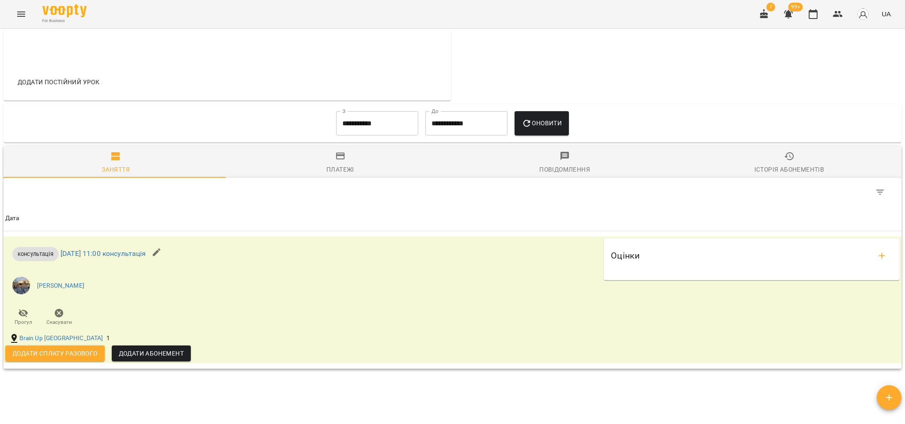
scroll to position [461, 0]
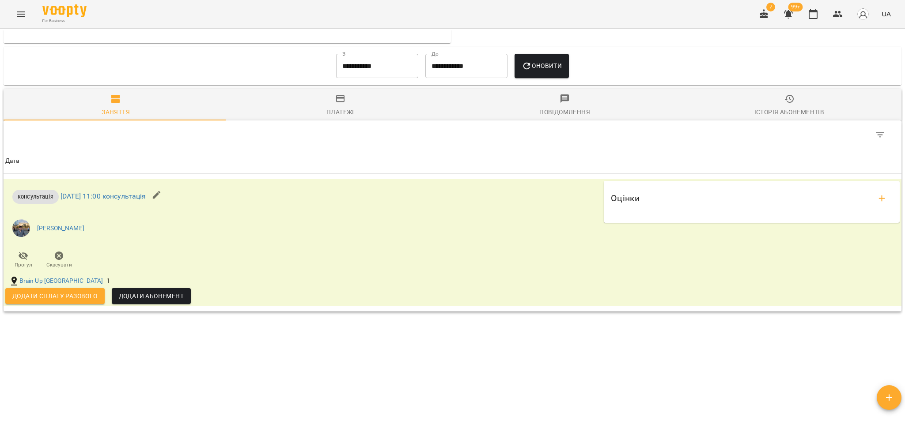
click at [346, 72] on input "**********" at bounding box center [377, 66] width 82 height 25
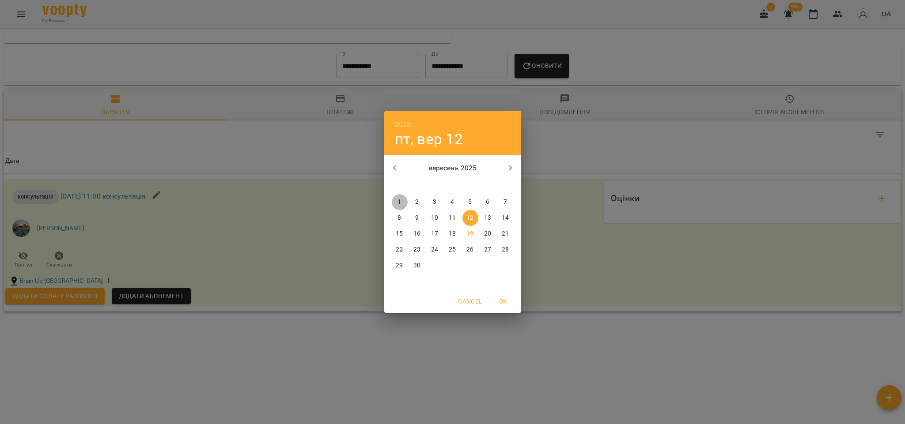
click at [400, 200] on p "1" at bounding box center [399, 202] width 4 height 9
type input "**********"
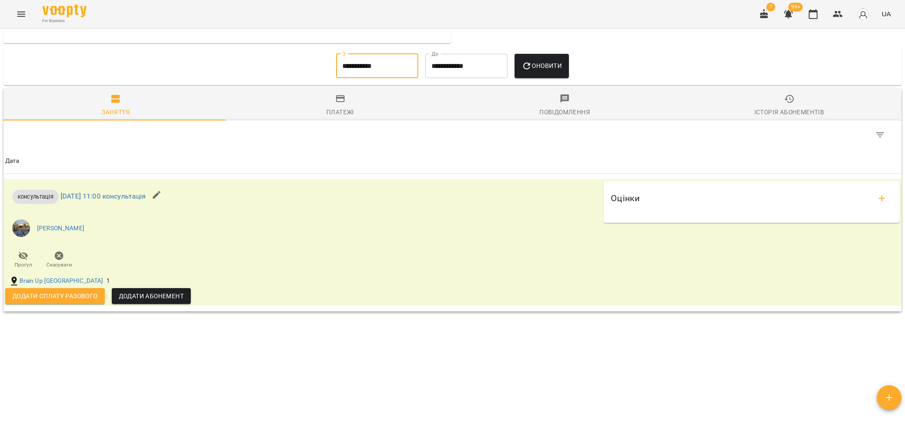
click at [537, 70] on span "Оновити" at bounding box center [541, 65] width 40 height 11
click at [88, 290] on button "Додати сплату разового" at bounding box center [54, 296] width 99 height 16
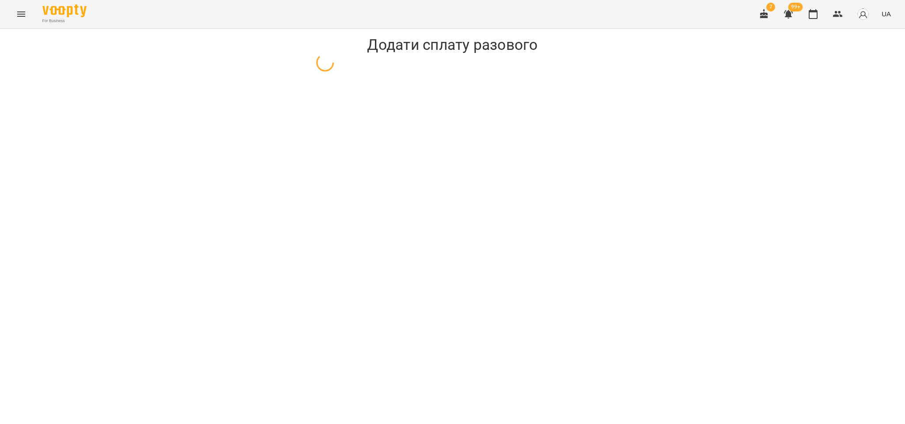
select select "**********"
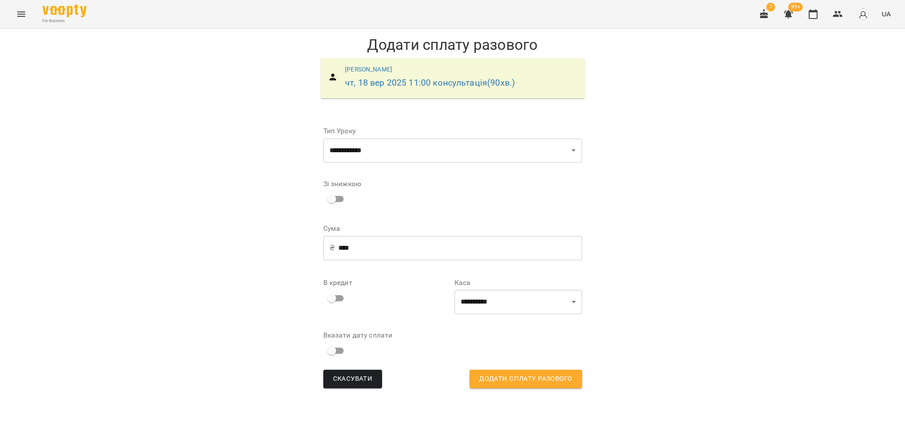
click at [392, 252] on input "****" at bounding box center [460, 248] width 244 height 25
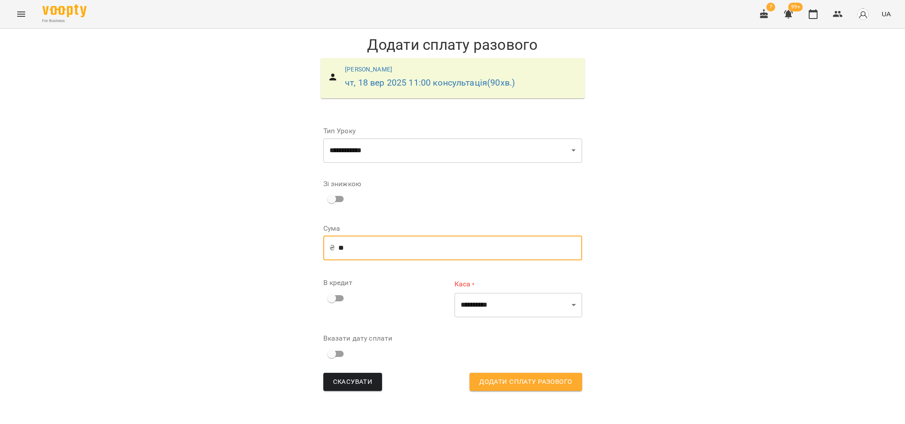
type input "**"
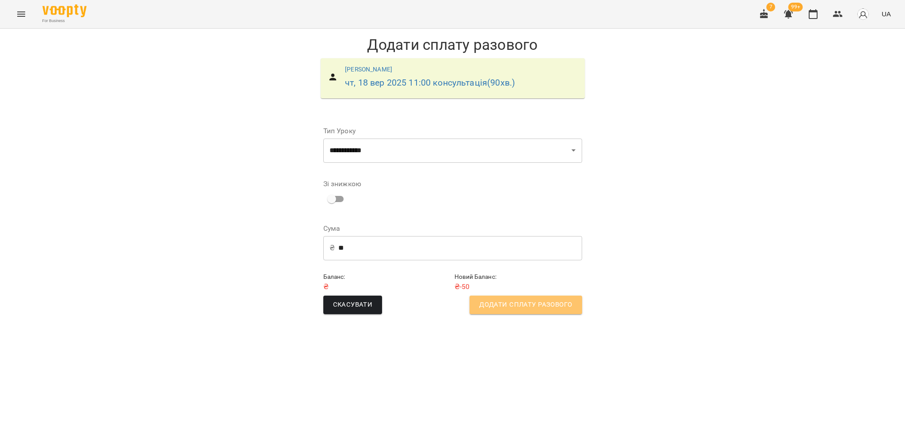
click at [552, 297] on button "Додати сплату разового" at bounding box center [525, 305] width 112 height 19
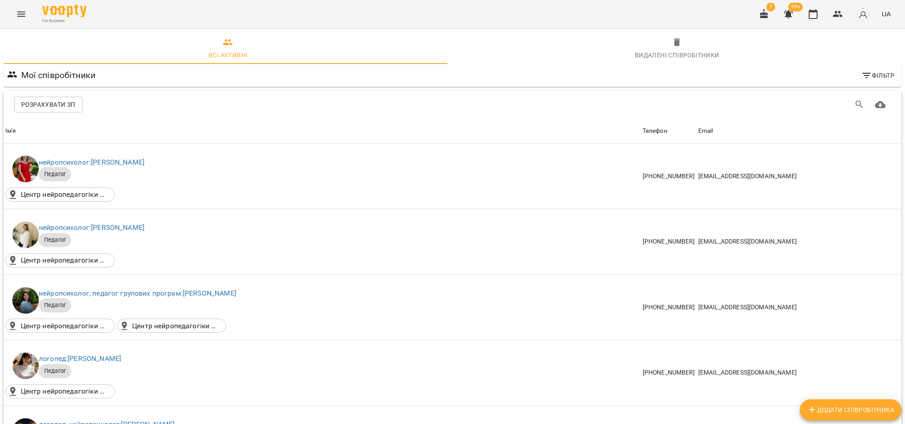
click at [21, 16] on icon "Menu" at bounding box center [21, 13] width 8 height 5
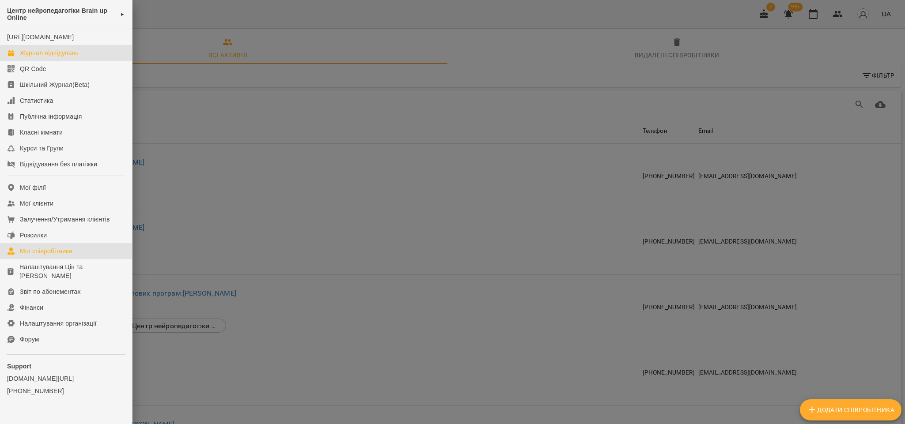
click at [48, 57] on div "Журнал відвідувань" at bounding box center [49, 53] width 59 height 9
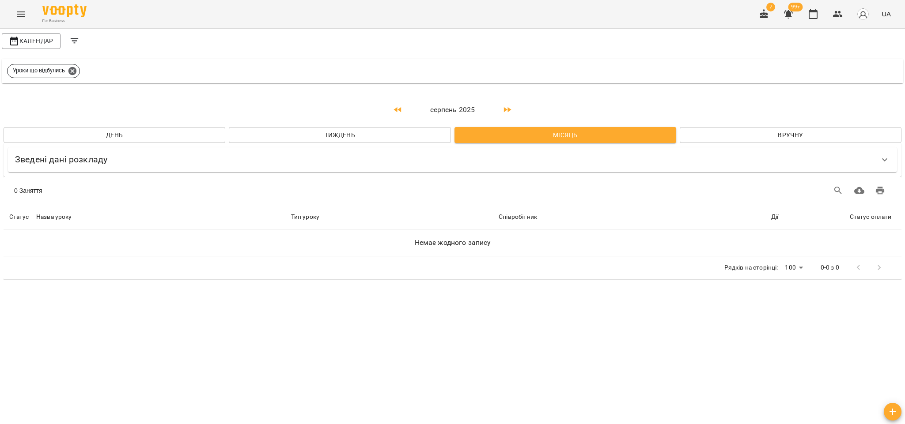
click at [19, 11] on icon "Menu" at bounding box center [21, 14] width 11 height 11
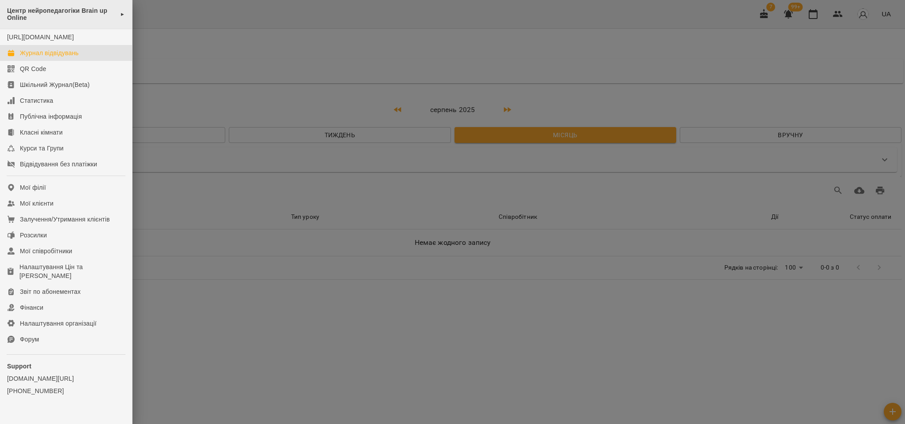
click at [95, 13] on span "Центр нейропедагогіки Brain up Online" at bounding box center [61, 14] width 109 height 15
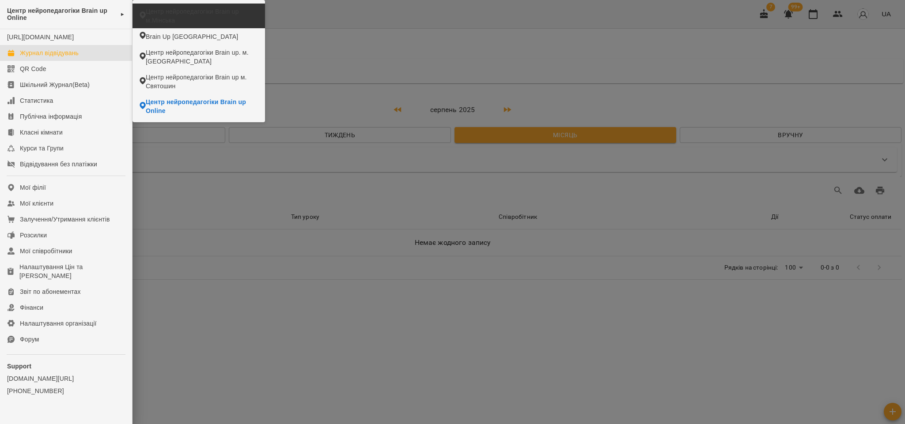
click at [190, 12] on span "Центр нейропедагогіки Brain up м.Мінська" at bounding box center [202, 16] width 112 height 18
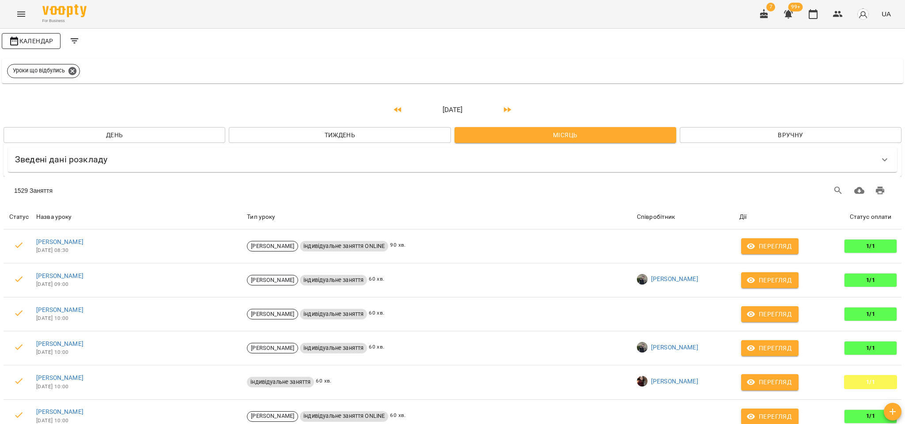
click at [47, 41] on span "Календар" at bounding box center [31, 41] width 45 height 11
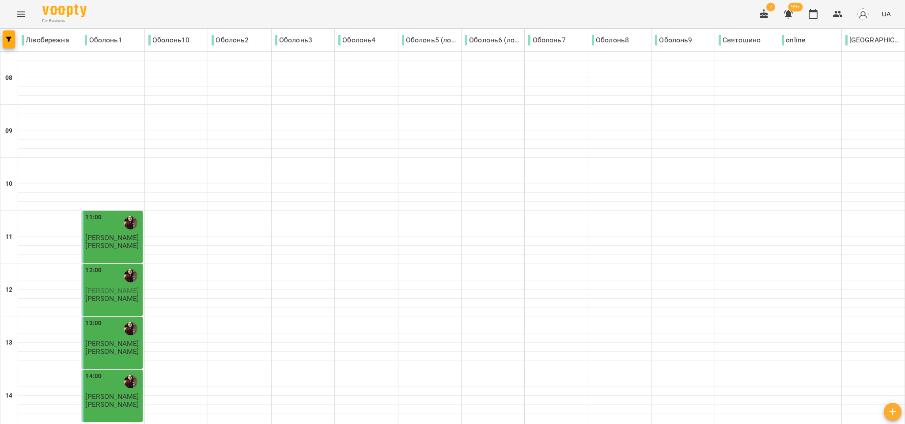
click at [893, 412] on icon "button" at bounding box center [892, 412] width 11 height 11
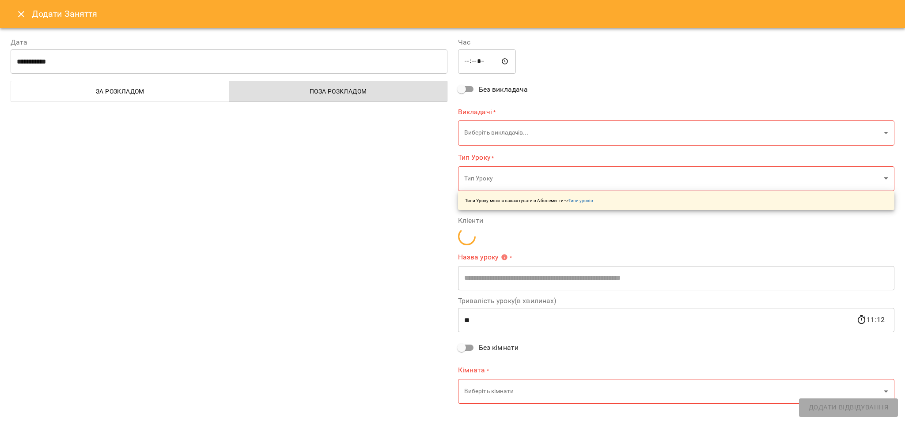
type input "*****"
type input "**********"
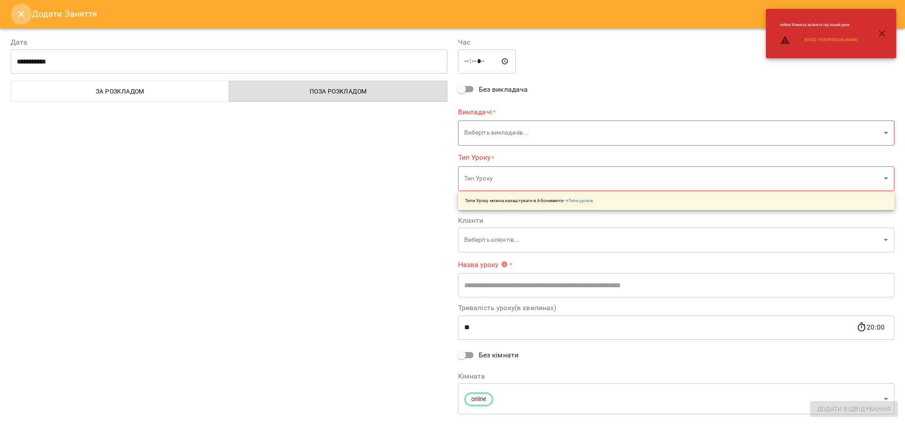
click at [19, 17] on icon "Close" at bounding box center [21, 14] width 11 height 11
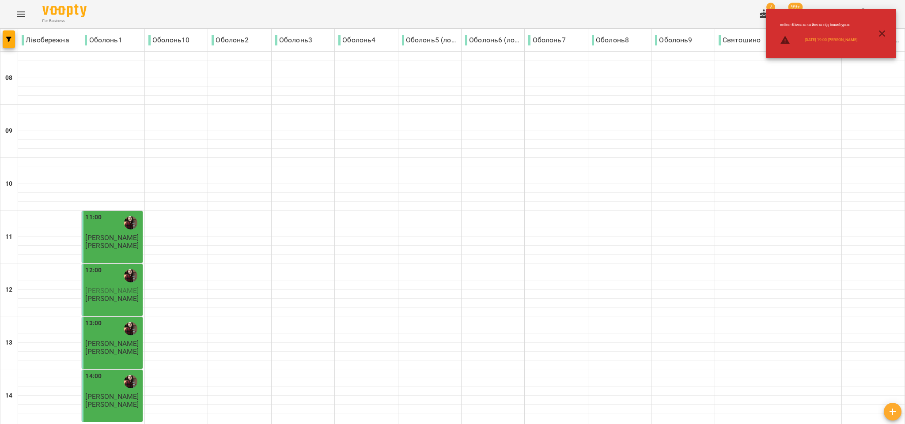
click at [882, 28] on icon "button" at bounding box center [881, 33] width 11 height 11
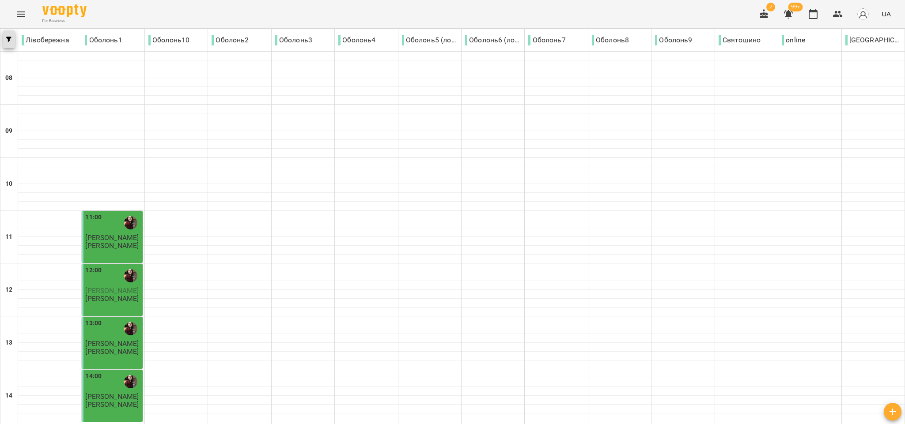
click at [12, 40] on span "button" at bounding box center [9, 39] width 12 height 5
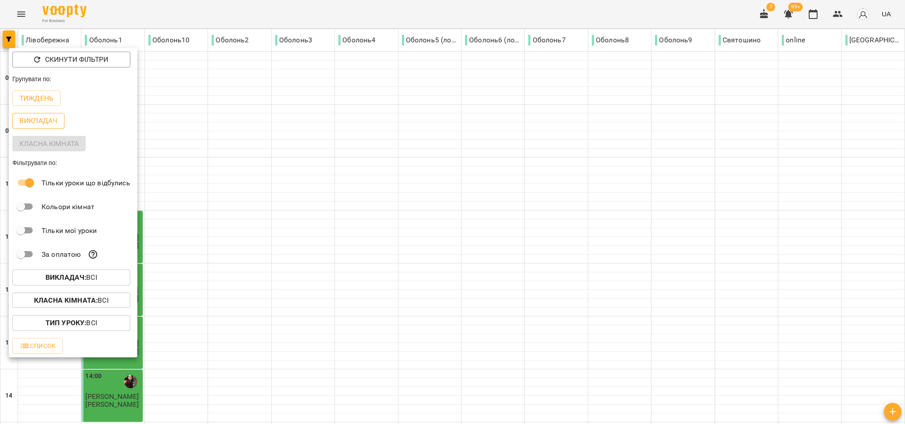
click at [40, 123] on p "Викладач" at bounding box center [38, 121] width 38 height 11
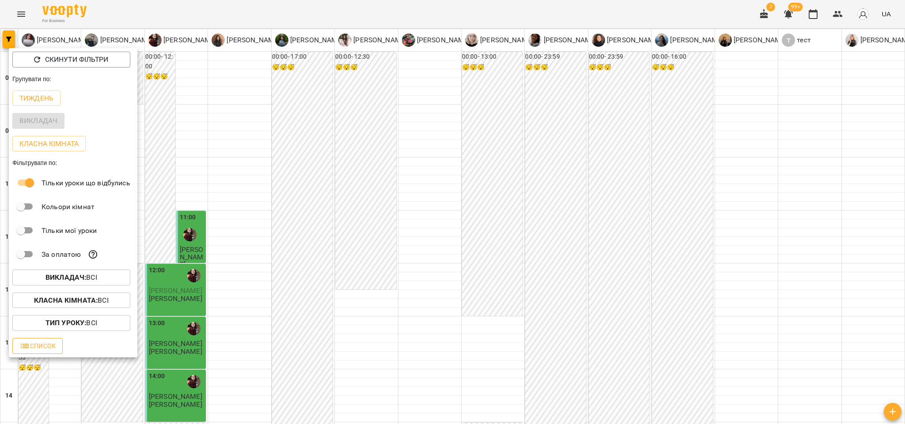
click at [53, 351] on span "Список" at bounding box center [37, 346] width 36 height 11
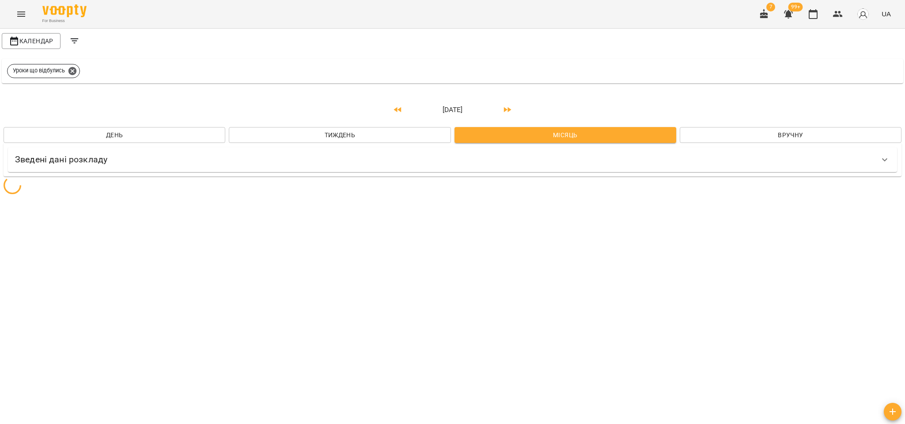
click at [75, 40] on icon "Filters" at bounding box center [74, 41] width 11 height 11
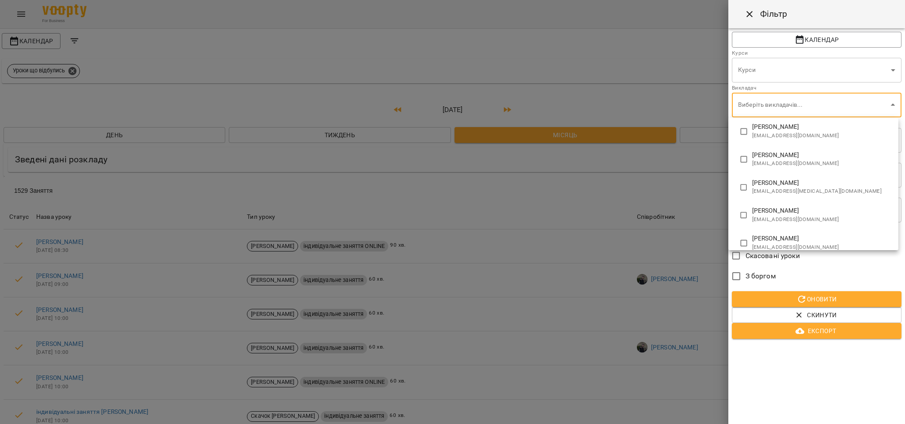
scroll to position [287, 0]
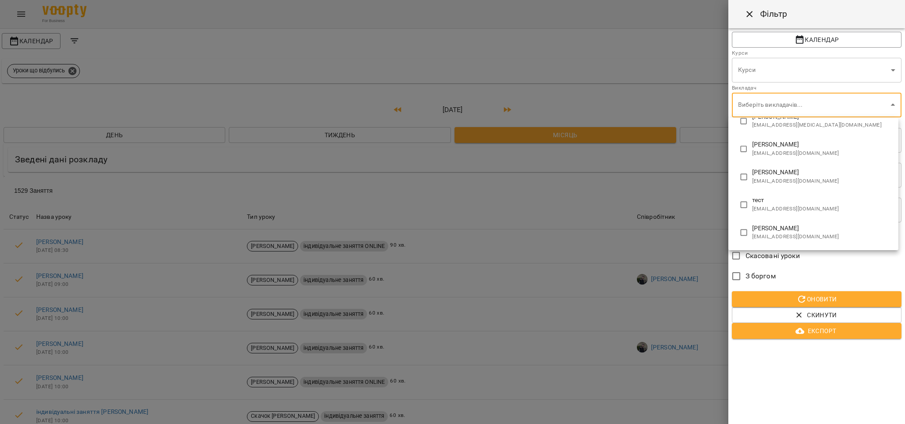
click at [757, 101] on div at bounding box center [452, 212] width 905 height 424
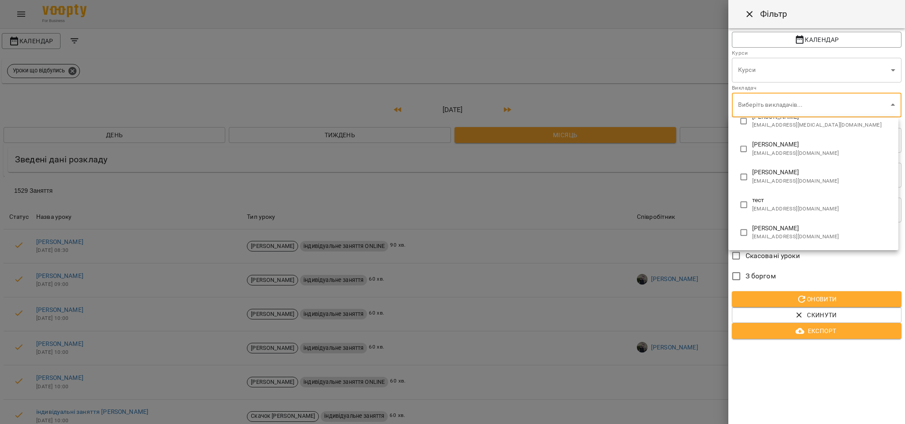
click at [34, 14] on div at bounding box center [452, 212] width 905 height 424
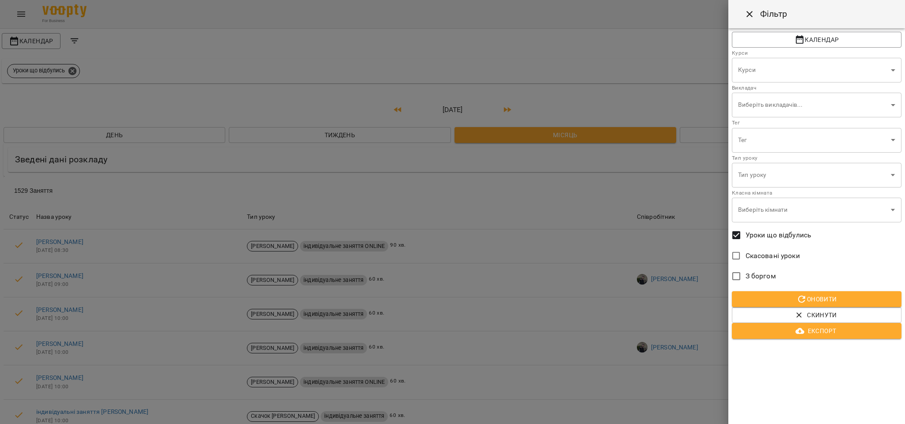
click at [550, 60] on div at bounding box center [452, 212] width 905 height 424
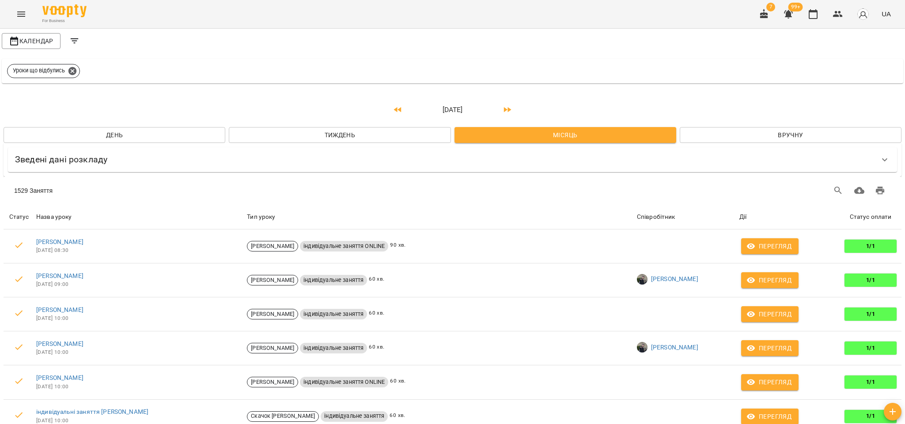
click at [19, 11] on icon "Menu" at bounding box center [21, 14] width 11 height 11
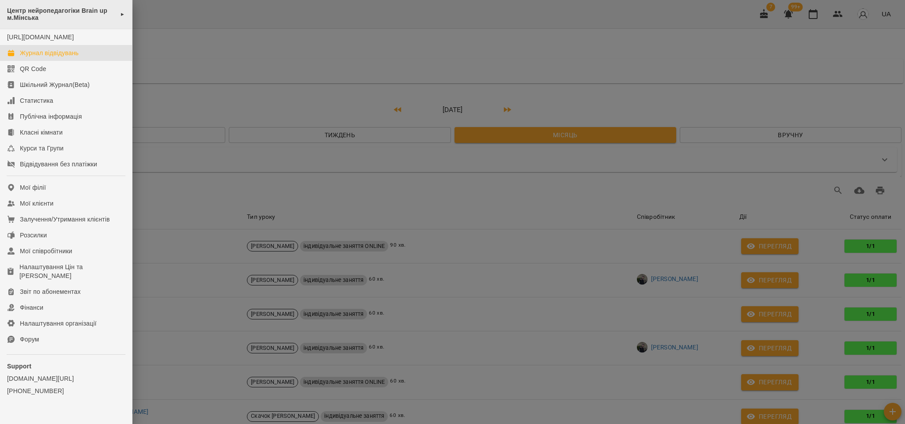
click at [81, 17] on span "Центр нейропедагогіки Brain up м.Мінська" at bounding box center [61, 14] width 109 height 15
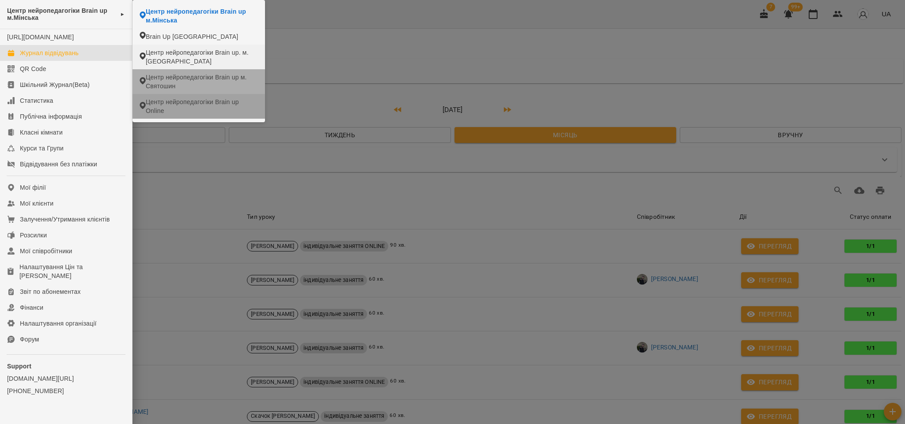
click at [200, 102] on span "Центр нейропедагогіки Brain up Online" at bounding box center [202, 107] width 112 height 18
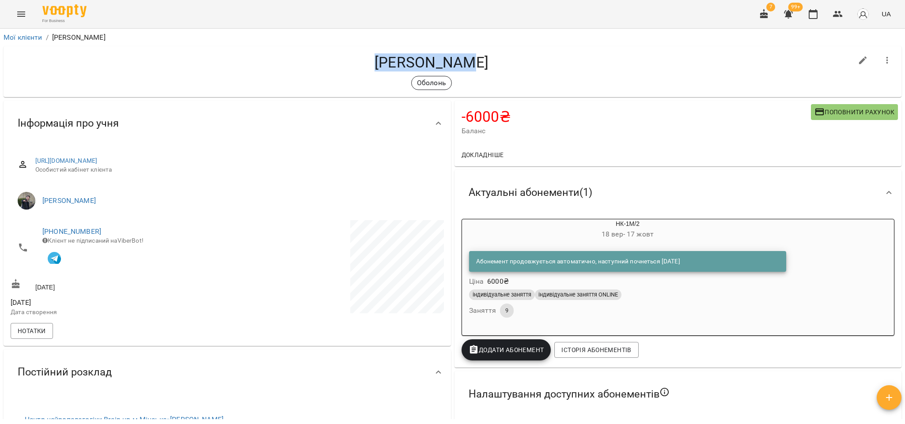
drag, startPoint x: 483, startPoint y: 66, endPoint x: 344, endPoint y: 61, distance: 139.2
click at [344, 61] on h4 "[PERSON_NAME]" at bounding box center [431, 62] width 841 height 18
copy h4 "[PERSON_NAME]"
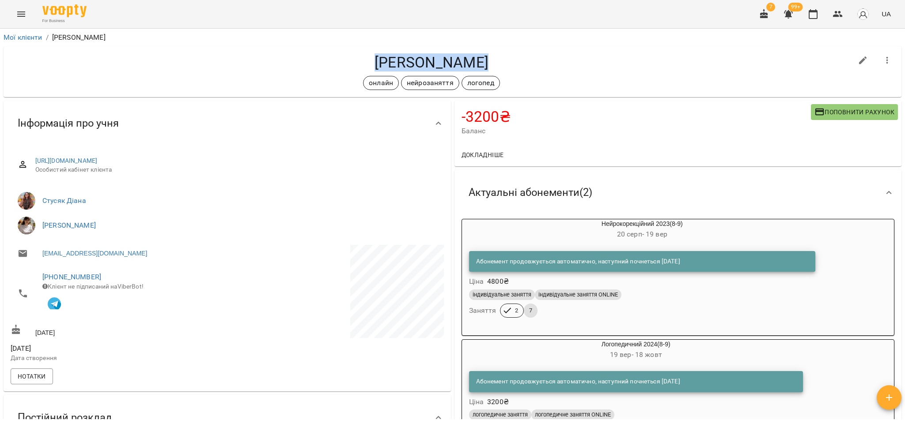
drag, startPoint x: 482, startPoint y: 63, endPoint x: 377, endPoint y: 66, distance: 105.6
click at [377, 66] on h4 "[PERSON_NAME]" at bounding box center [431, 62] width 841 height 18
copy h4 "[PERSON_NAME]"
click at [44, 382] on span "Нотатки" at bounding box center [32, 376] width 28 height 11
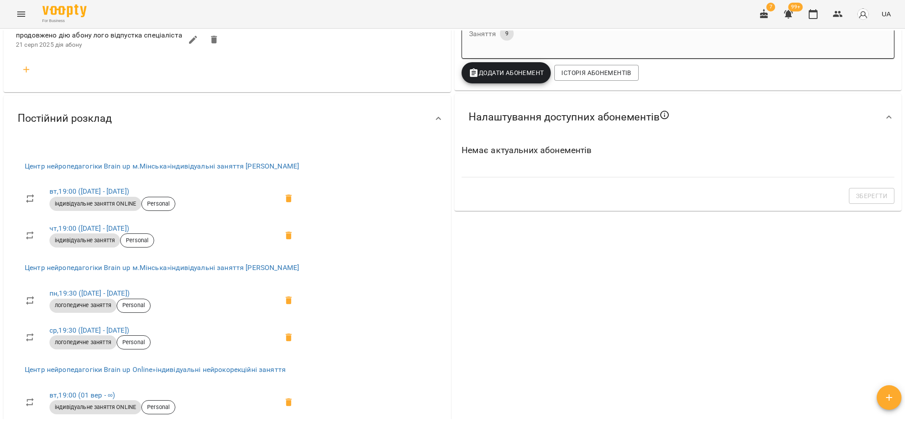
scroll to position [66, 0]
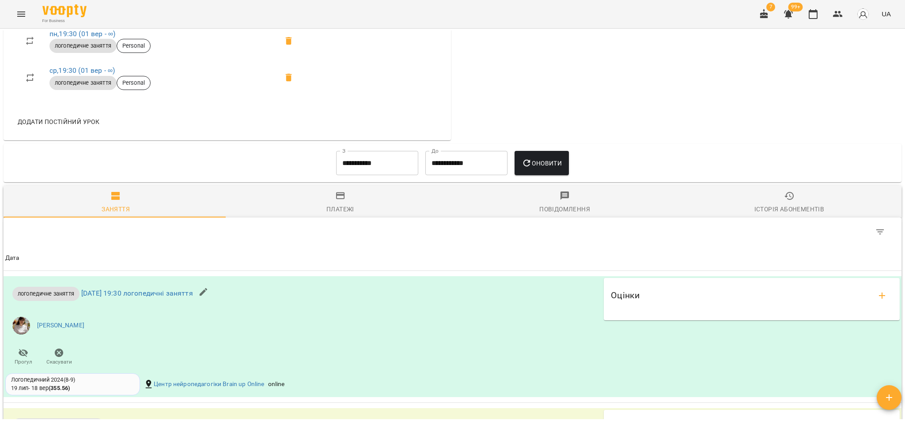
click at [796, 200] on span "Історія абонементів" at bounding box center [789, 203] width 214 height 24
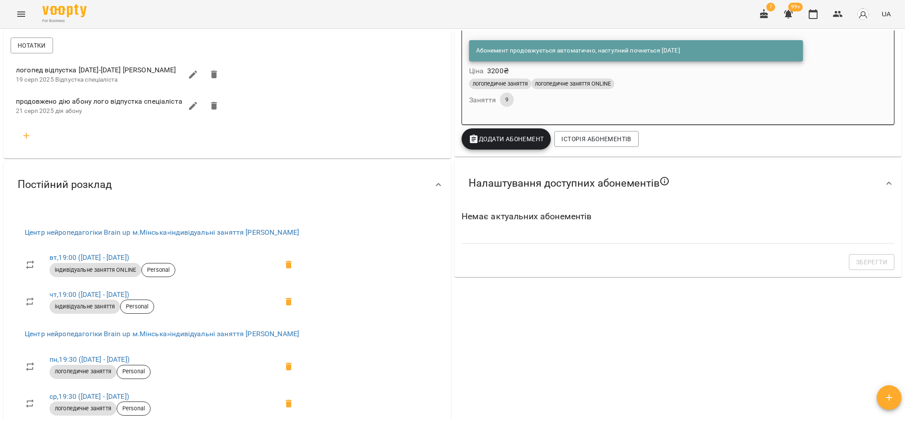
scroll to position [0, 0]
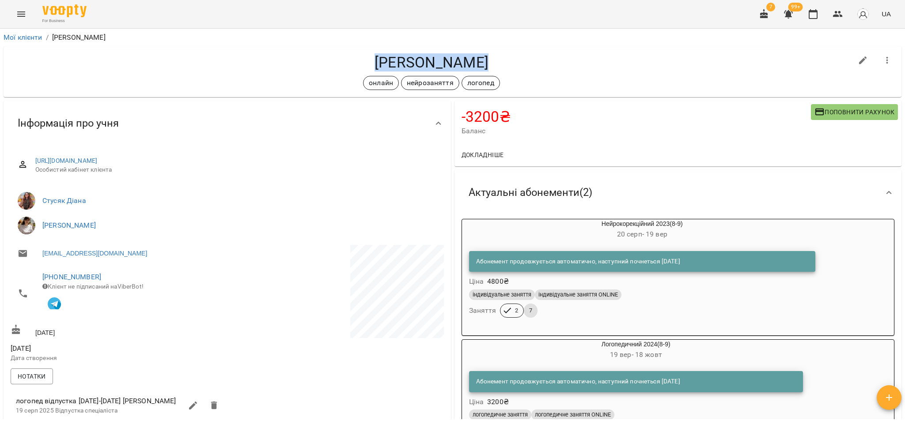
copy h4 "[PERSON_NAME]"
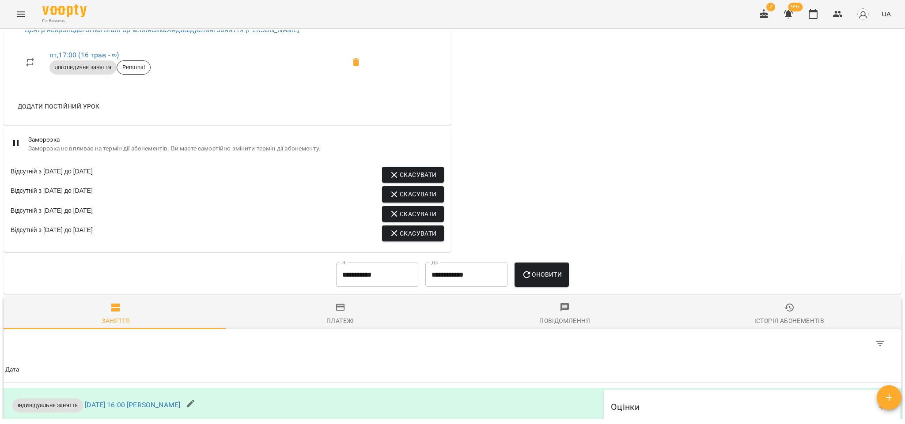
scroll to position [1059, 0]
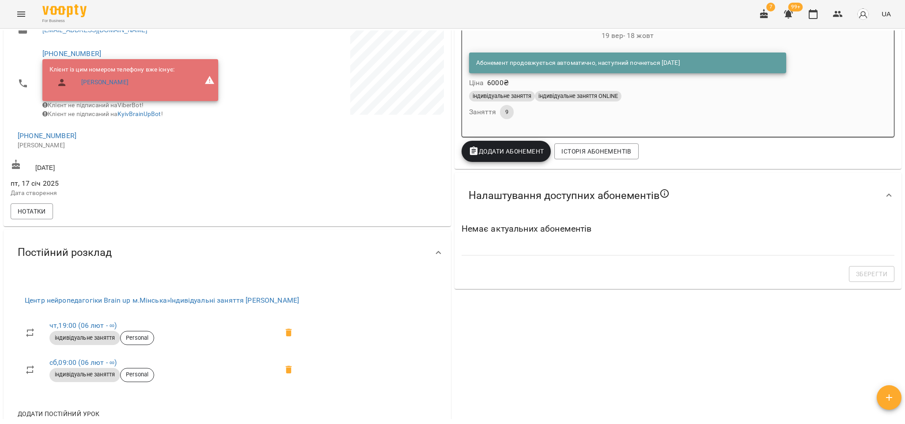
scroll to position [132, 0]
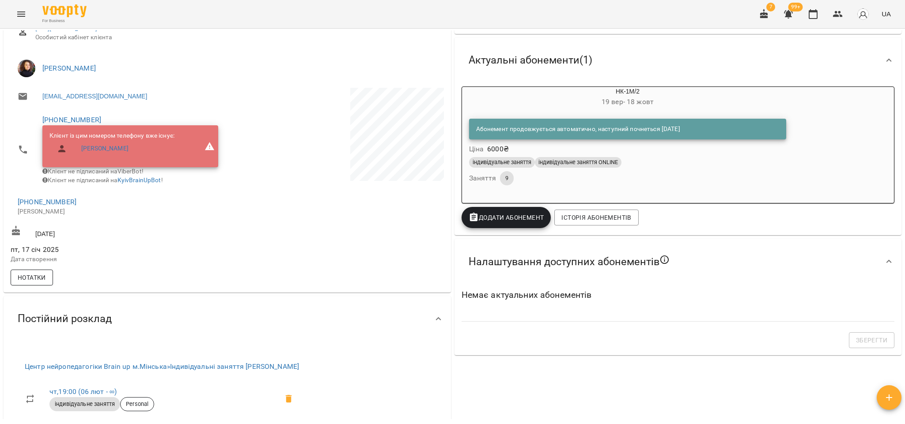
click at [31, 283] on span "Нотатки" at bounding box center [32, 277] width 28 height 11
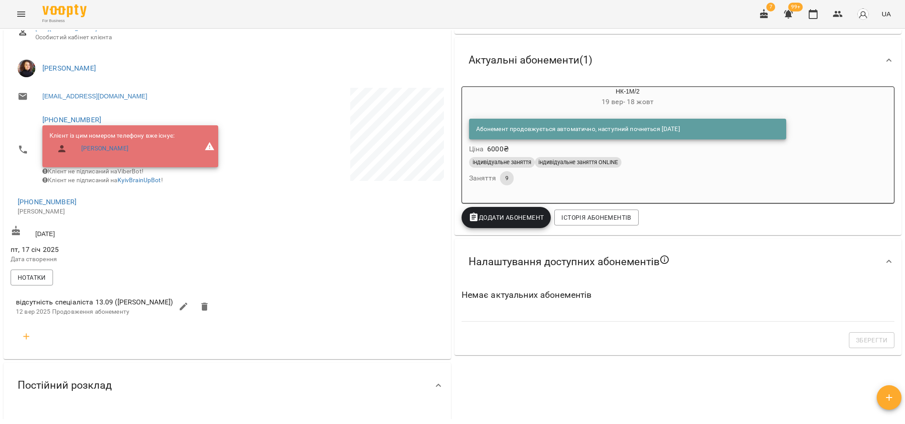
scroll to position [66, 0]
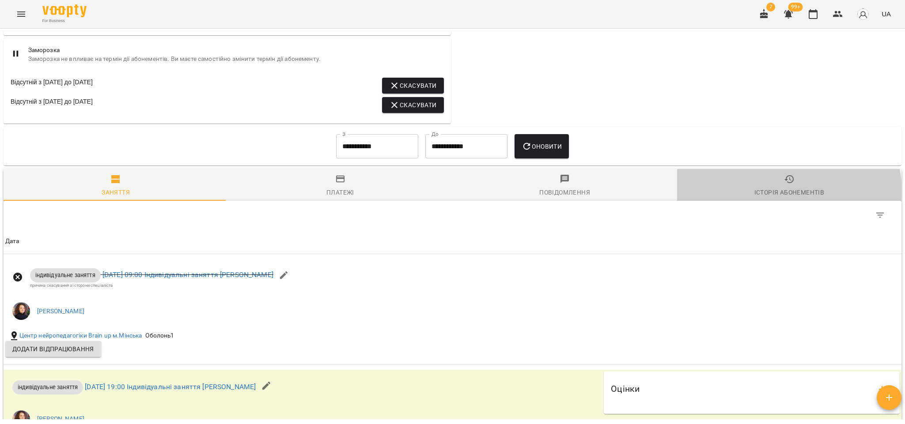
click at [773, 198] on div "Історія абонементів" at bounding box center [789, 192] width 70 height 11
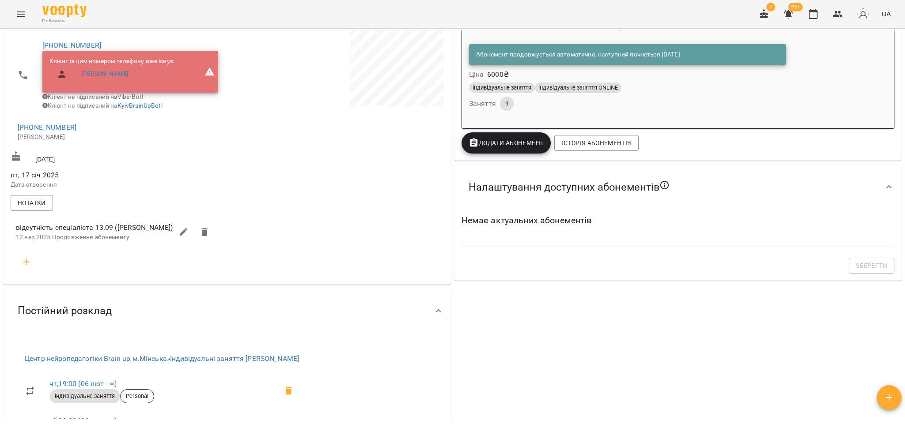
scroll to position [0, 0]
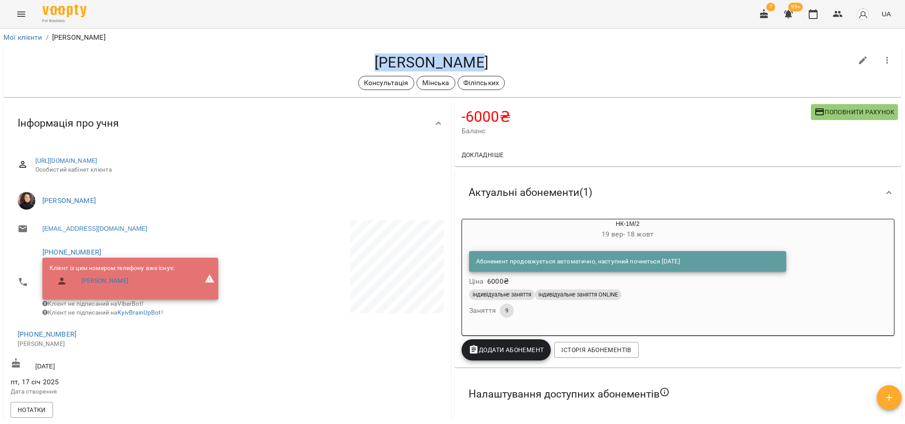
drag, startPoint x: 487, startPoint y: 58, endPoint x: 298, endPoint y: 62, distance: 189.4
click at [298, 62] on h4 "[PERSON_NAME]" at bounding box center [431, 62] width 841 height 18
copy h4 "[PERSON_NAME]"
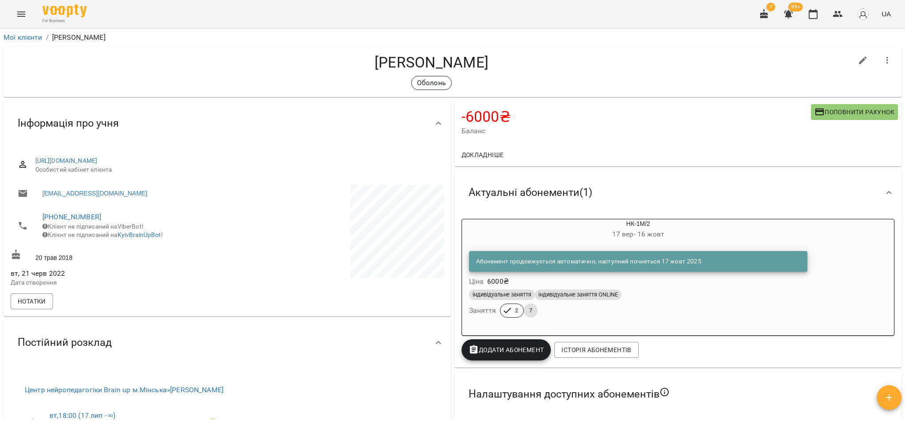
drag, startPoint x: 509, startPoint y: 64, endPoint x: 336, endPoint y: 64, distance: 172.2
click at [336, 64] on h4 "[PERSON_NAME]" at bounding box center [431, 62] width 841 height 18
copy h4 "[PERSON_NAME]"
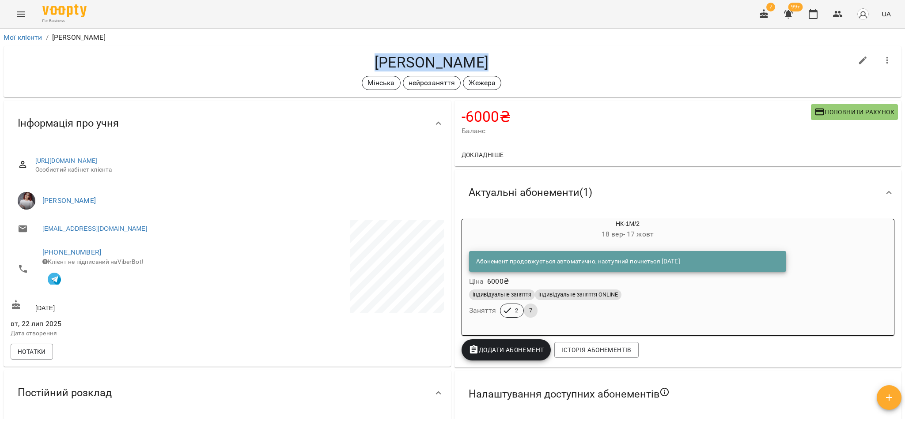
drag, startPoint x: 487, startPoint y: 63, endPoint x: 373, endPoint y: 60, distance: 114.8
click at [373, 60] on h4 "[PERSON_NAME]" at bounding box center [431, 62] width 841 height 18
copy h4 "[PERSON_NAME]"
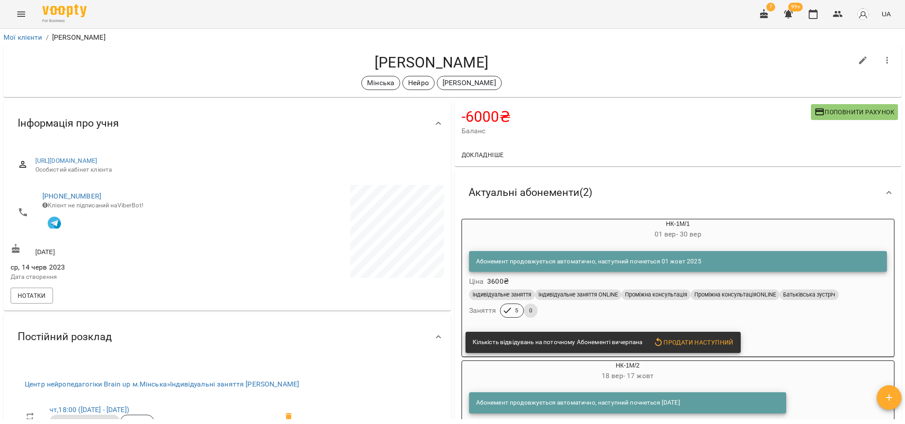
drag, startPoint x: 486, startPoint y: 62, endPoint x: 259, endPoint y: 43, distance: 228.6
click at [259, 43] on div "Мої клієнти / [PERSON_NAME] [PERSON_NAME] Мінська Нейро [PERSON_NAME] -6000 ₴ Б…" at bounding box center [452, 224] width 901 height 389
copy div "[PERSON_NAME] [PERSON_NAME]"
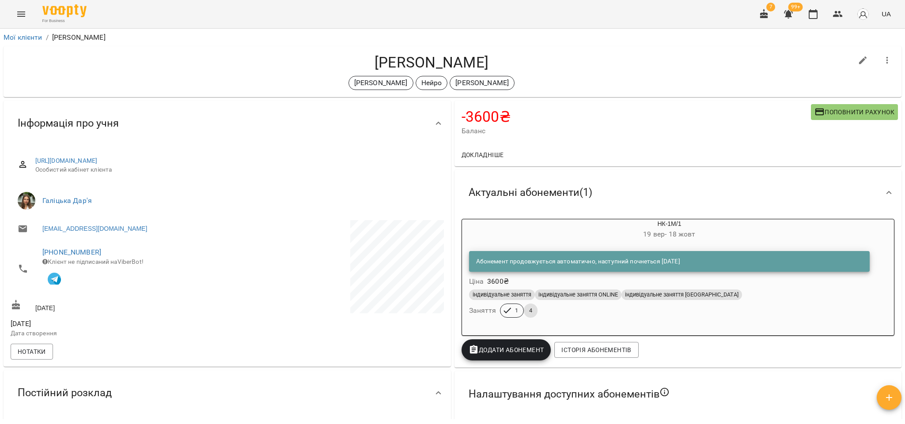
drag, startPoint x: 503, startPoint y: 63, endPoint x: 355, endPoint y: 64, distance: 147.9
click at [355, 64] on h4 "[PERSON_NAME]" at bounding box center [431, 62] width 841 height 18
copy h4 "[PERSON_NAME]"
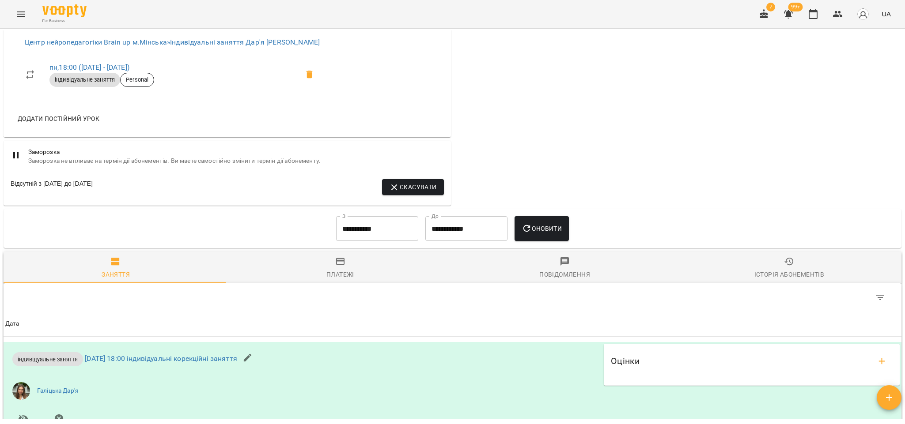
scroll to position [795, 0]
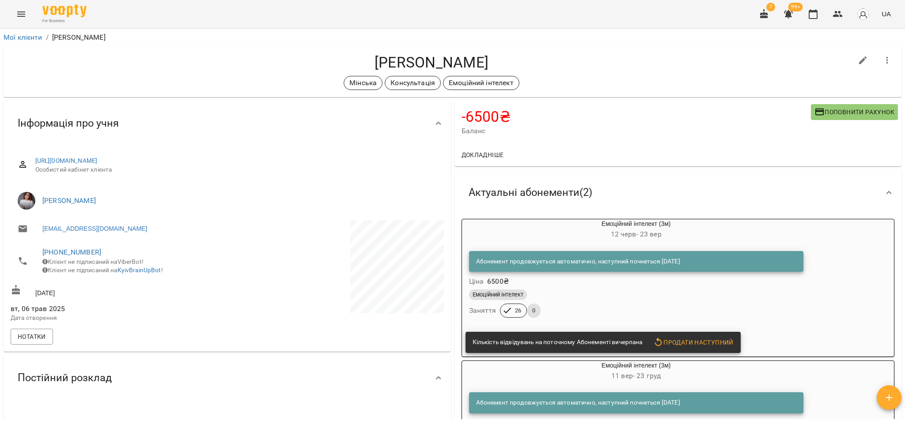
drag, startPoint x: 515, startPoint y: 61, endPoint x: 320, endPoint y: 60, distance: 195.6
click at [320, 60] on h4 "[PERSON_NAME]" at bounding box center [431, 62] width 841 height 18
copy h4 "[PERSON_NAME]"
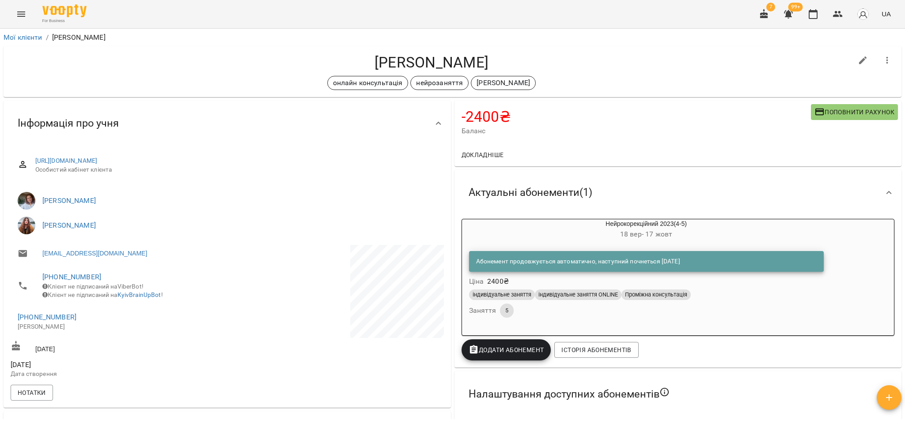
drag, startPoint x: 494, startPoint y: 57, endPoint x: 358, endPoint y: 65, distance: 136.2
click at [358, 65] on h4 "[PERSON_NAME]" at bounding box center [431, 62] width 841 height 18
copy h4 "[PERSON_NAME]"
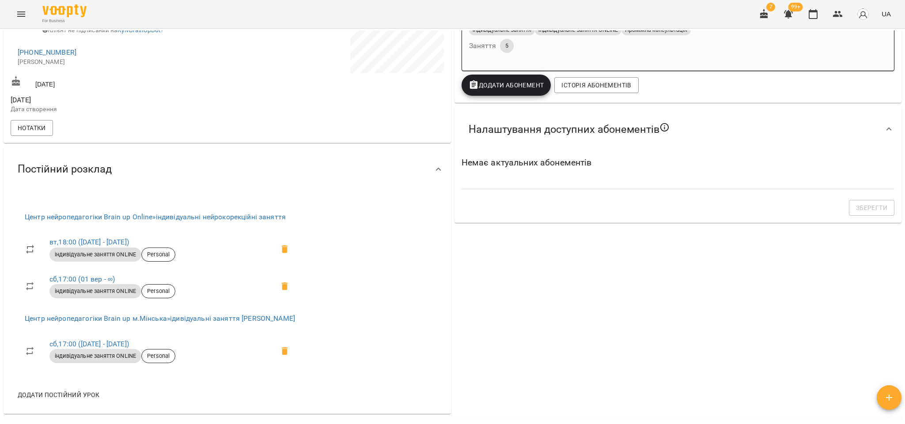
scroll to position [199, 0]
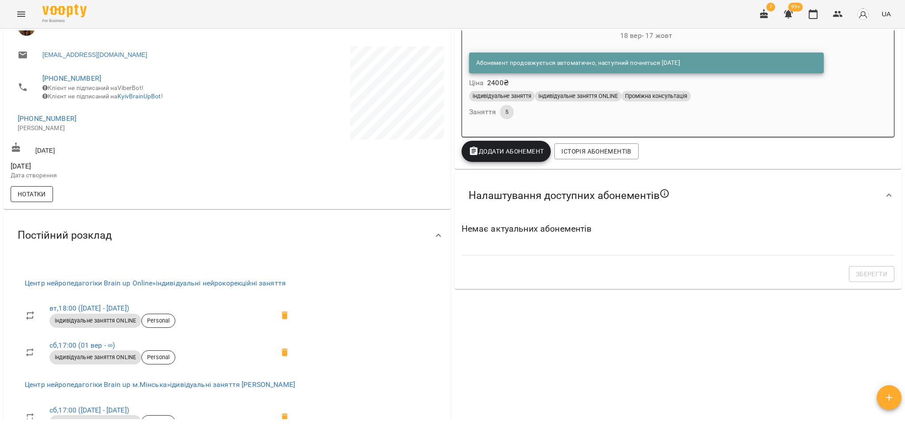
click at [33, 200] on span "Нотатки" at bounding box center [32, 194] width 28 height 11
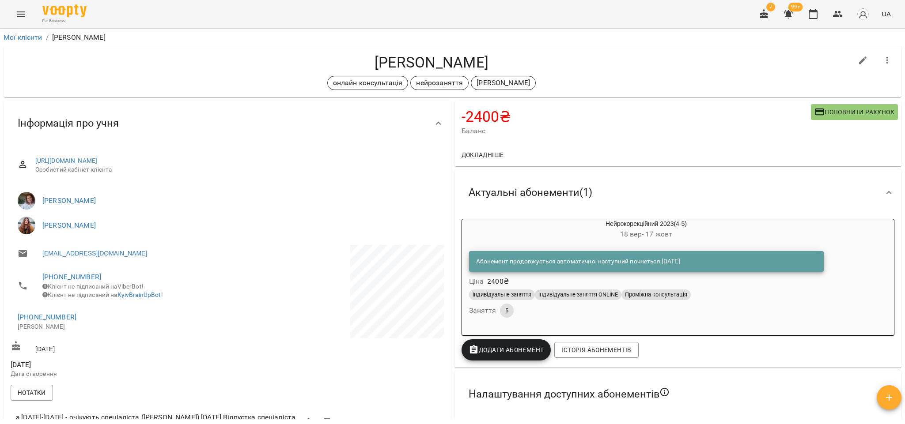
scroll to position [728, 0]
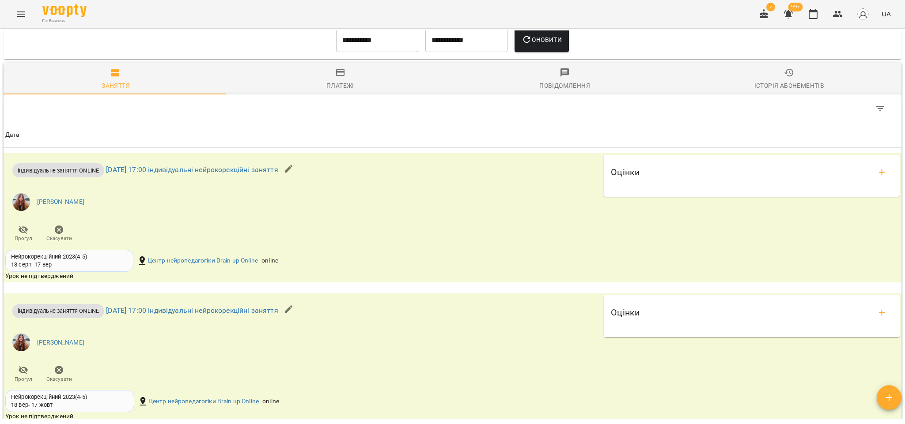
click at [761, 90] on div "Історія абонементів" at bounding box center [789, 85] width 70 height 11
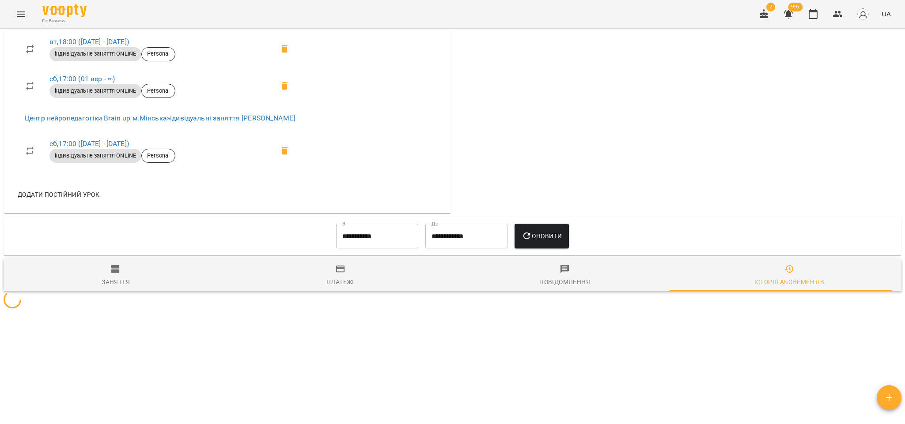
scroll to position [538, 0]
click at [383, 232] on input "**********" at bounding box center [377, 236] width 82 height 25
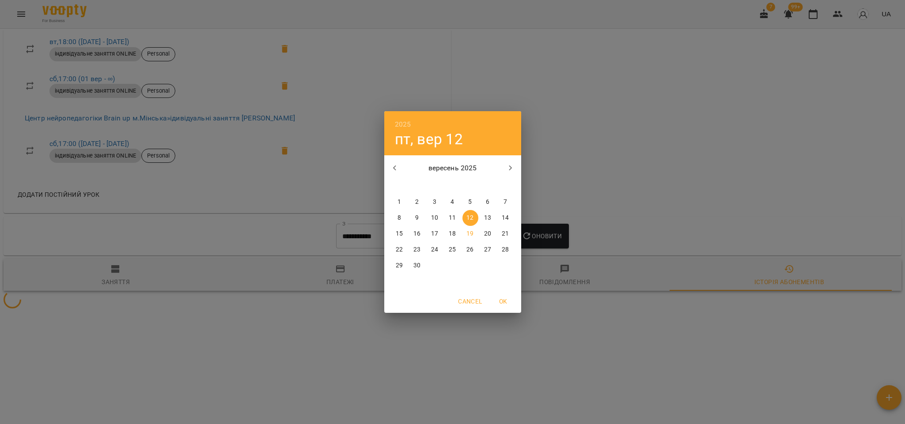
click at [396, 199] on span "1" at bounding box center [400, 202] width 16 height 9
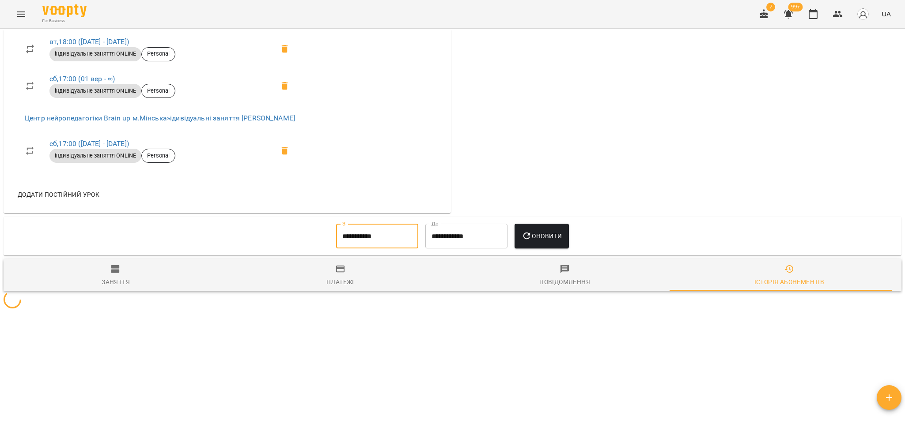
click at [536, 245] on button "Оновити" at bounding box center [541, 236] width 54 height 25
click at [362, 236] on input "**********" at bounding box center [377, 236] width 82 height 25
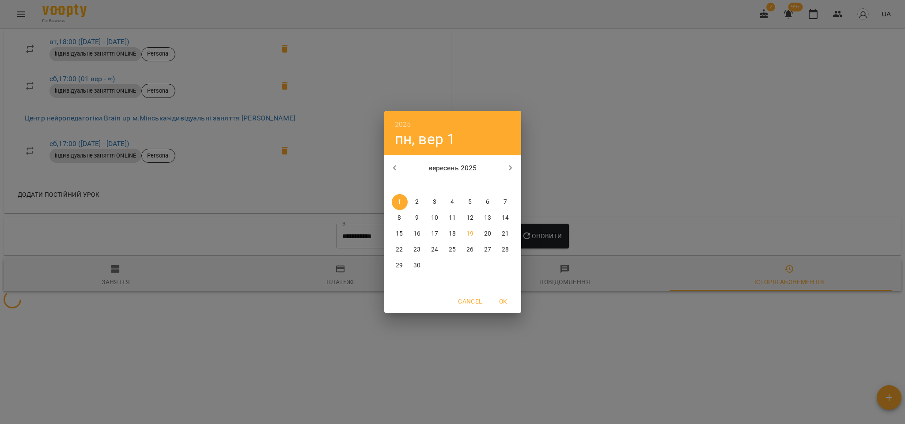
click at [391, 170] on icon "button" at bounding box center [394, 168] width 11 height 11
click at [401, 220] on span "4" at bounding box center [400, 218] width 16 height 9
type input "**********"
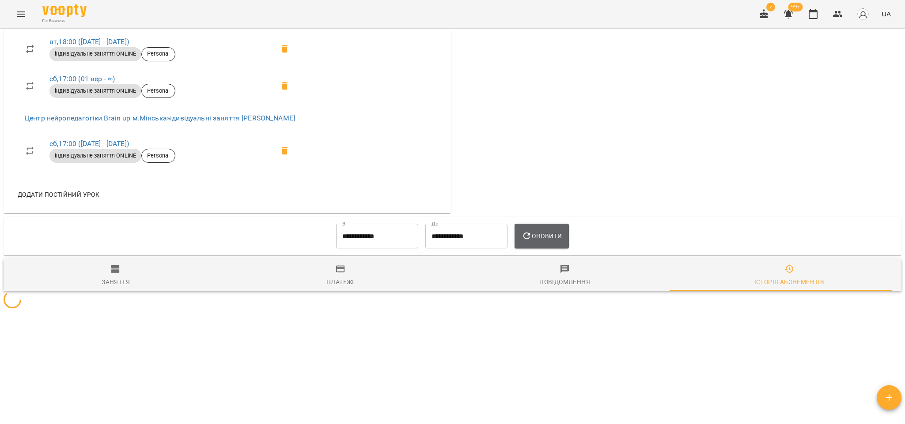
click at [536, 232] on span "Оновити" at bounding box center [541, 236] width 40 height 11
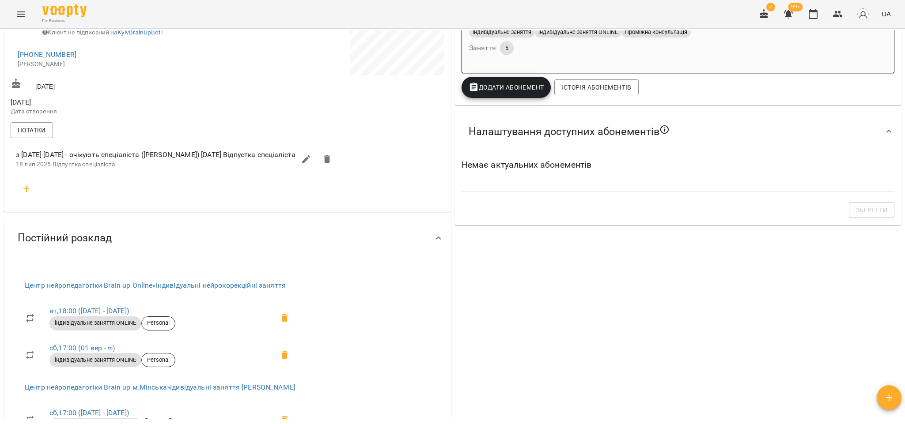
scroll to position [0, 0]
